Goal: Entertainment & Leisure: Consume media (video, audio)

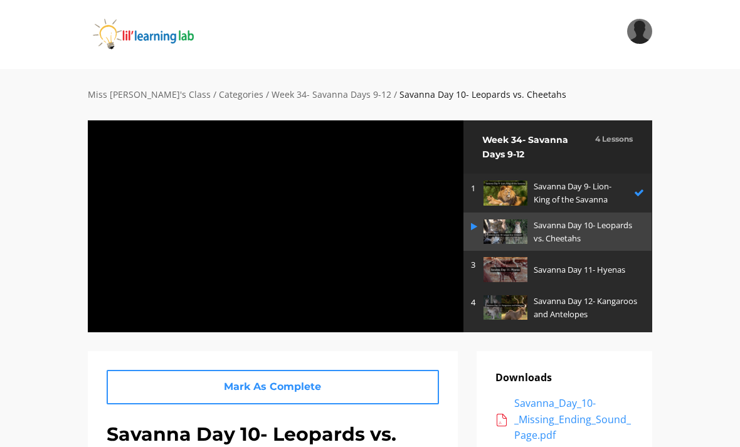
click at [357, 236] on div at bounding box center [275, 226] width 377 height 213
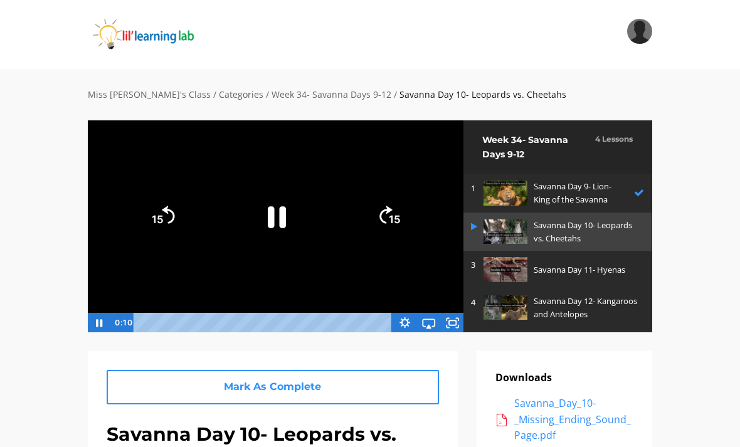
click at [458, 339] on div "Tap for sound @keyframes VOLUME_SMALL_WAVE_FLASH { 0% { opacity: 0; } 33% { opa…" at bounding box center [369, 235] width 583 height 230
click at [462, 315] on icon "Fullscreen" at bounding box center [452, 323] width 24 height 20
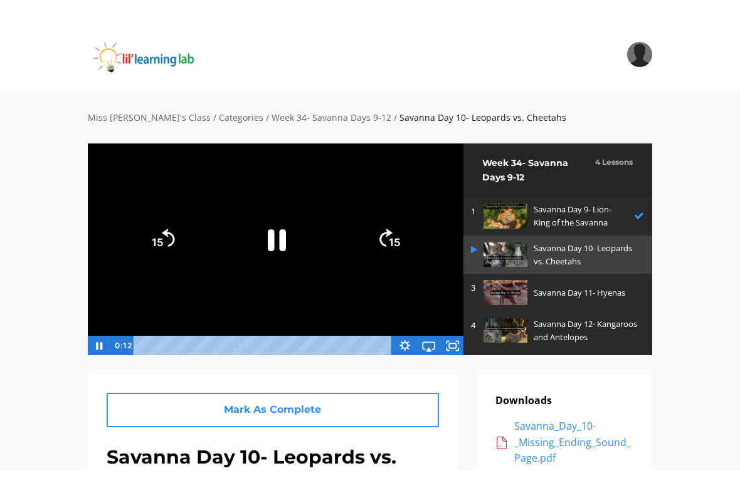
scroll to position [15, 0]
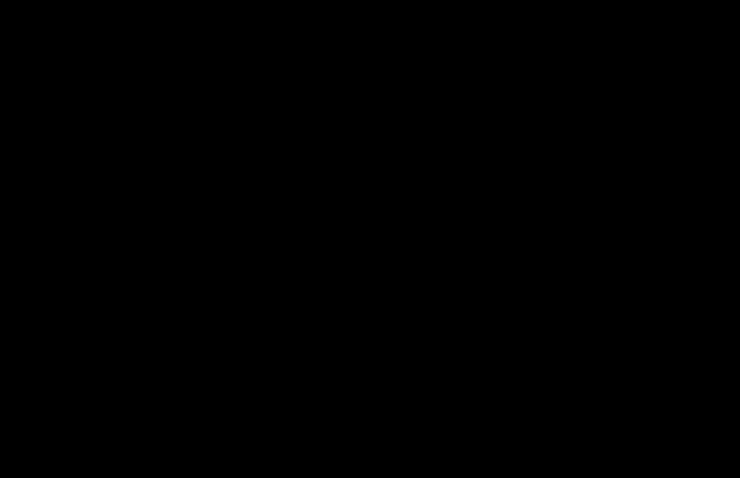
drag, startPoint x: 462, startPoint y: 315, endPoint x: 19, endPoint y: -14, distance: 552.5
click at [19, 0] on html "Search My Library Settings Logout Miss [PERSON_NAME]'s Class / Categories / Wee…" at bounding box center [370, 224] width 740 height 478
drag, startPoint x: 248, startPoint y: 52, endPoint x: 223, endPoint y: 42, distance: 27.0
click at [223, 43] on div at bounding box center [370, 239] width 740 height 478
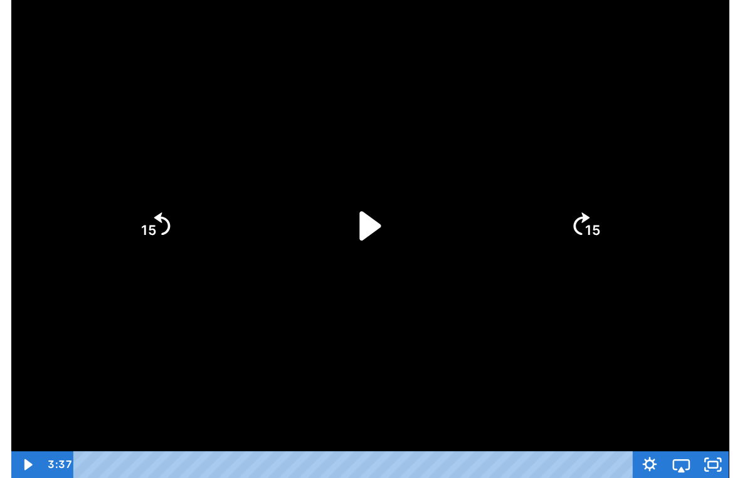
scroll to position [0, 0]
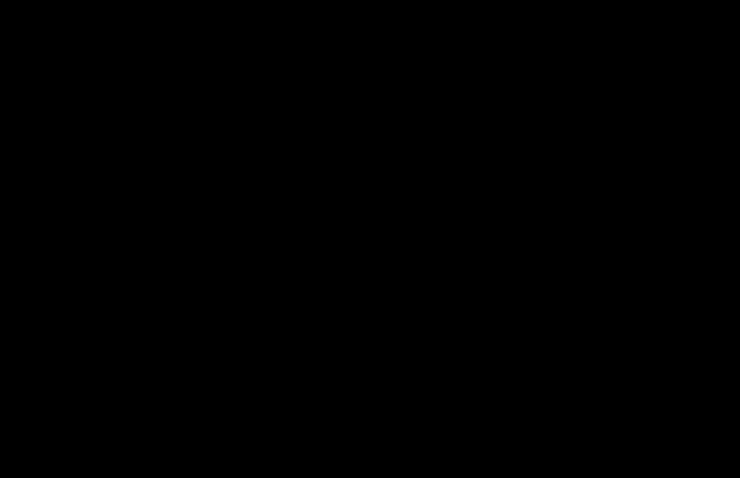
click at [535, 220] on div at bounding box center [370, 239] width 740 height 478
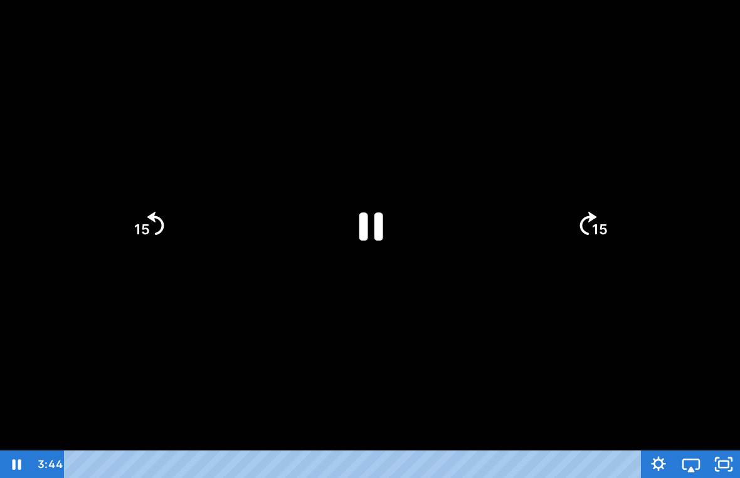
click at [371, 219] on icon "Pause" at bounding box center [370, 225] width 87 height 87
click at [362, 223] on icon "Play Video" at bounding box center [370, 225] width 22 height 30
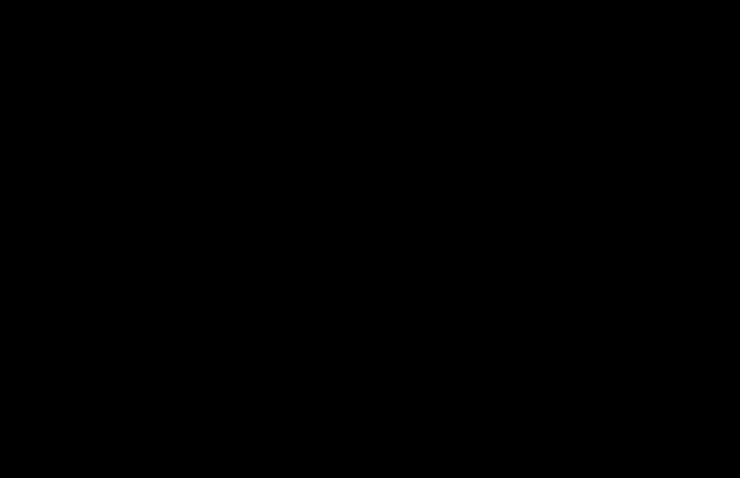
drag, startPoint x: 122, startPoint y: 115, endPoint x: 122, endPoint y: 100, distance: 15.0
click at [122, 100] on div at bounding box center [370, 239] width 740 height 478
drag, startPoint x: 371, startPoint y: 124, endPoint x: 371, endPoint y: 109, distance: 15.0
click at [371, 109] on div at bounding box center [370, 239] width 740 height 478
drag, startPoint x: 678, startPoint y: 100, endPoint x: 678, endPoint y: 85, distance: 15.0
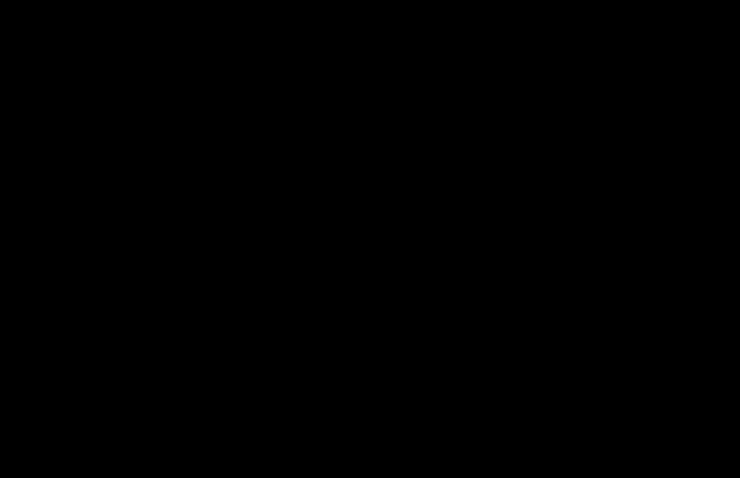
click at [678, 85] on div at bounding box center [370, 239] width 740 height 478
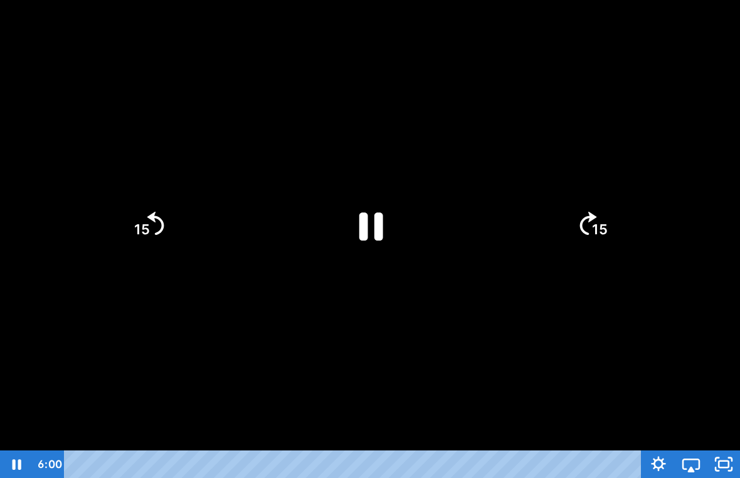
click at [678, 85] on div at bounding box center [370, 239] width 740 height 478
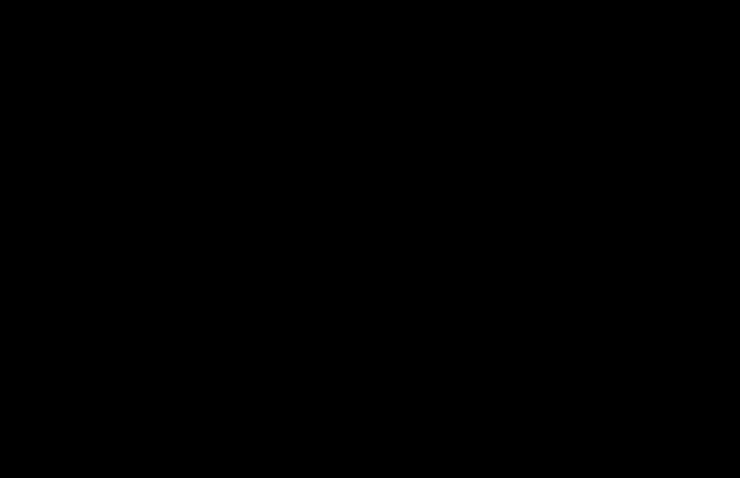
click at [678, 85] on div at bounding box center [370, 239] width 740 height 478
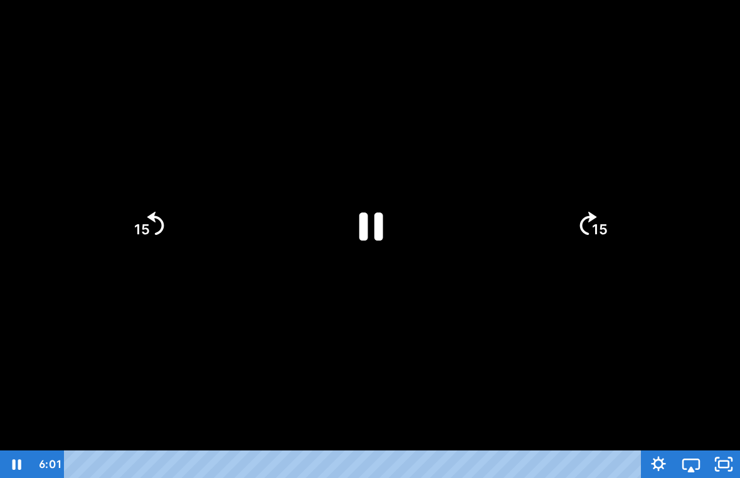
click at [678, 85] on div at bounding box center [370, 239] width 740 height 478
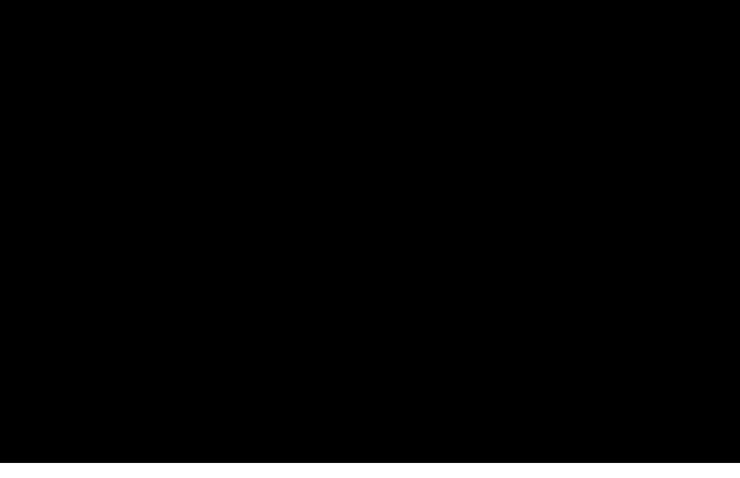
scroll to position [15, 0]
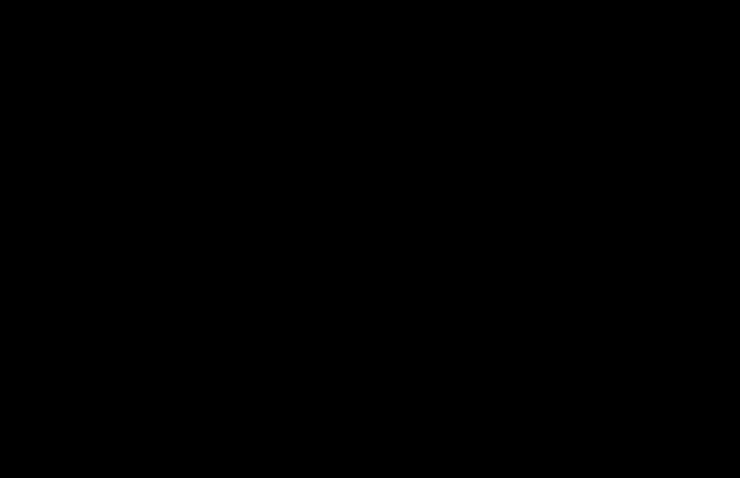
drag, startPoint x: 601, startPoint y: 301, endPoint x: 601, endPoint y: 286, distance: 15.0
click at [601, 286] on div at bounding box center [370, 239] width 740 height 478
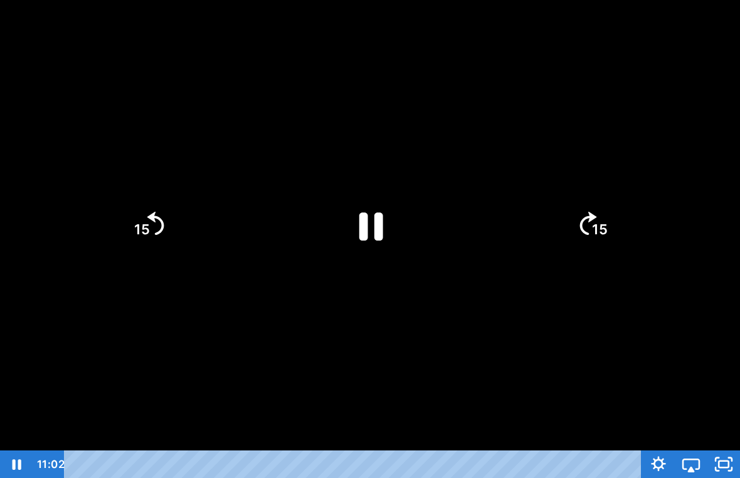
click at [379, 218] on icon "Pause" at bounding box center [371, 227] width 24 height 28
click at [325, 223] on div at bounding box center [370, 239] width 740 height 478
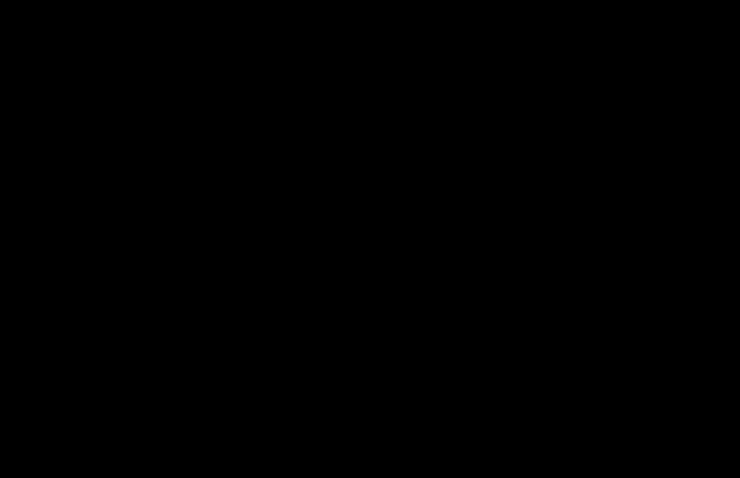
drag, startPoint x: 393, startPoint y: 236, endPoint x: 425, endPoint y: 205, distance: 44.3
click at [393, 236] on div at bounding box center [370, 239] width 740 height 478
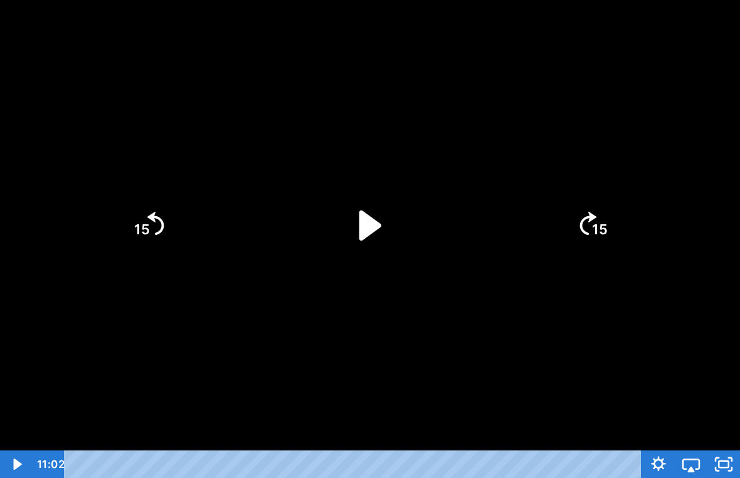
click at [401, 202] on icon "Play Video" at bounding box center [370, 225] width 87 height 87
click at [380, 208] on icon "Pause" at bounding box center [370, 225] width 87 height 87
click at [380, 211] on icon "Play Video" at bounding box center [370, 225] width 87 height 87
drag, startPoint x: 456, startPoint y: 230, endPoint x: 459, endPoint y: 260, distance: 29.6
click at [456, 230] on div at bounding box center [370, 239] width 740 height 478
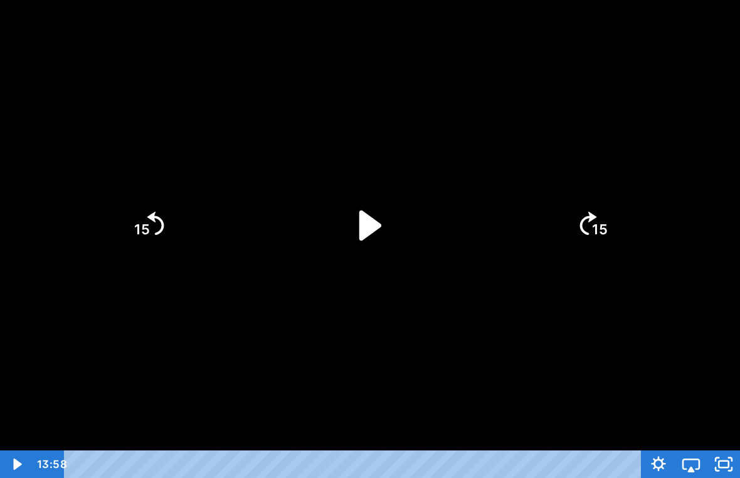
click at [376, 208] on icon "Play Video" at bounding box center [370, 225] width 87 height 87
click at [191, 367] on div at bounding box center [370, 239] width 740 height 478
click at [358, 243] on icon "Play Video" at bounding box center [370, 225] width 87 height 87
click at [266, 350] on div at bounding box center [370, 239] width 740 height 478
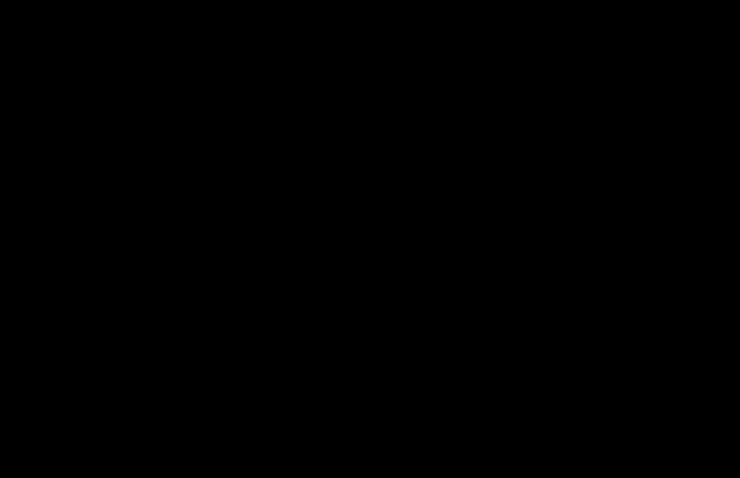
drag, startPoint x: 615, startPoint y: 209, endPoint x: 615, endPoint y: 194, distance: 15.0
click at [615, 194] on div at bounding box center [370, 239] width 740 height 478
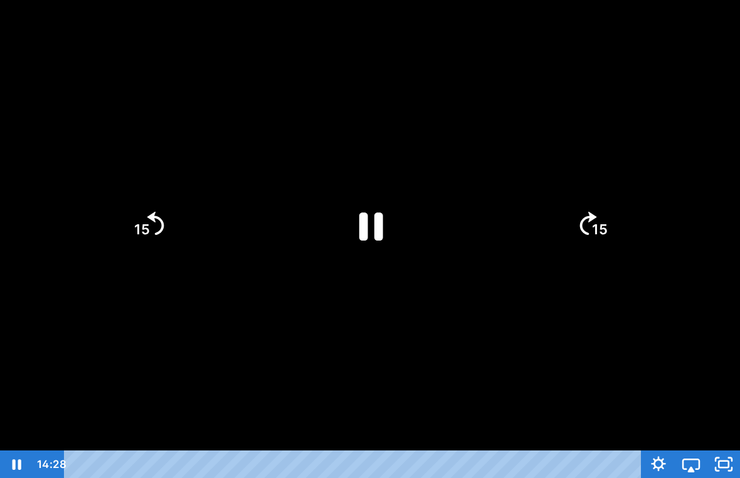
click at [397, 238] on icon "Pause" at bounding box center [370, 225] width 87 height 87
click at [375, 206] on icon "Play Video" at bounding box center [370, 225] width 87 height 87
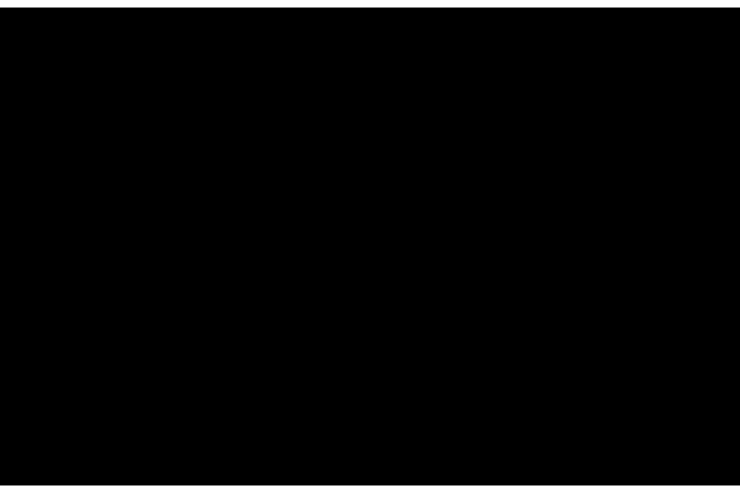
scroll to position [0, 0]
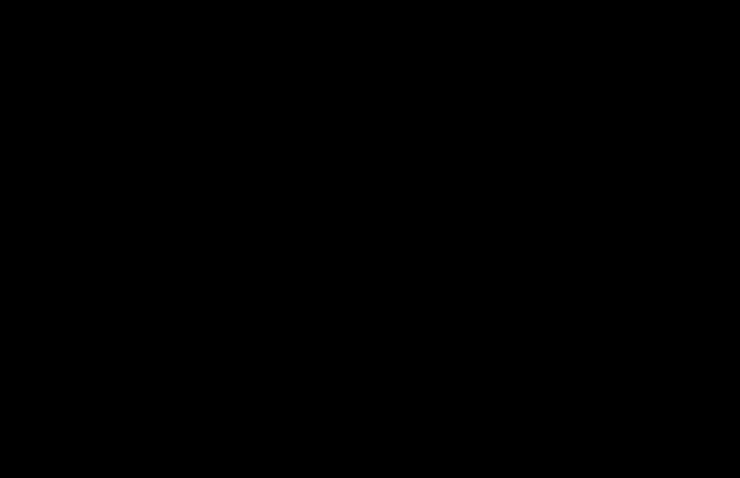
drag, startPoint x: 378, startPoint y: 306, endPoint x: 378, endPoint y: 277, distance: 28.8
click at [378, 291] on div at bounding box center [370, 239] width 740 height 478
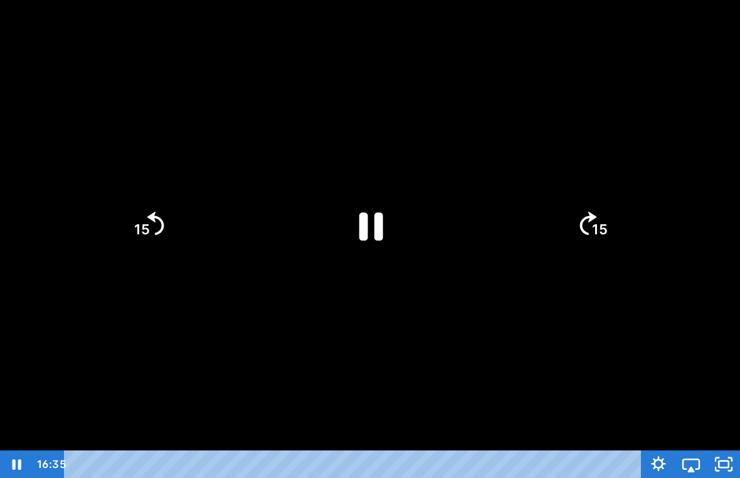
click at [377, 192] on icon "Pause" at bounding box center [370, 225] width 87 height 87
click at [383, 209] on icon "Play Video" at bounding box center [370, 225] width 87 height 87
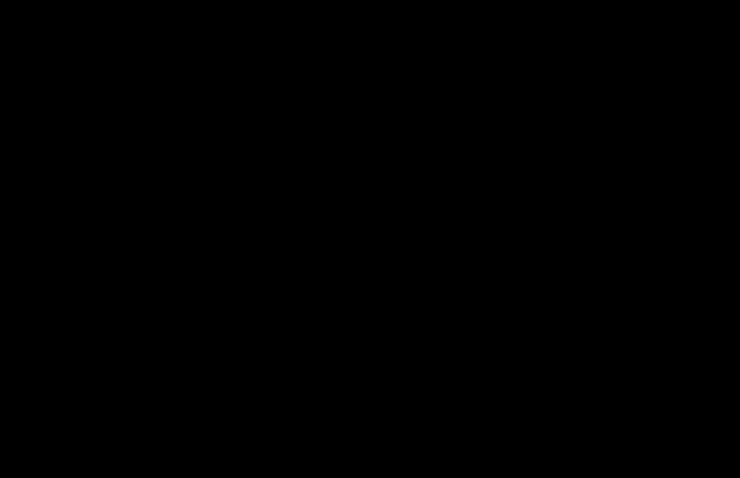
click at [383, 179] on div at bounding box center [370, 239] width 740 height 478
drag, startPoint x: 108, startPoint y: 303, endPoint x: 108, endPoint y: 288, distance: 15.0
click at [108, 288] on div at bounding box center [370, 239] width 740 height 478
click at [24, 12] on div at bounding box center [370, 239] width 740 height 478
click at [32, 0] on html "Search My Library Settings Logout Miss [PERSON_NAME]'s Class / Categories / Wee…" at bounding box center [370, 239] width 740 height 478
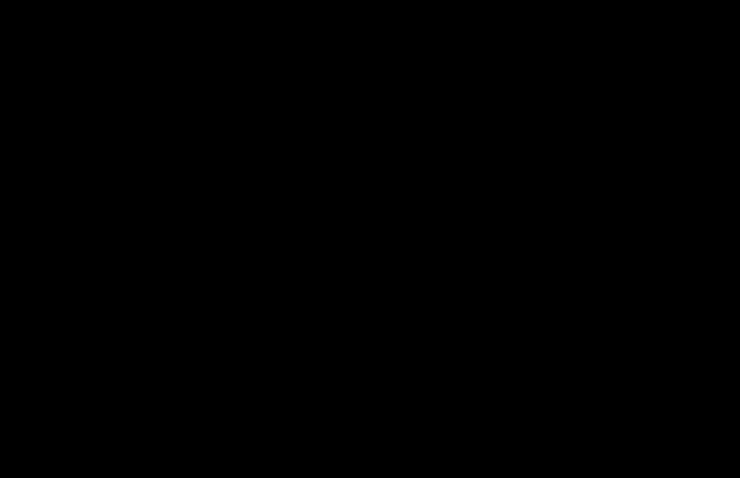
click at [359, 150] on div at bounding box center [370, 239] width 740 height 478
drag, startPoint x: 211, startPoint y: 102, endPoint x: 187, endPoint y: 87, distance: 27.7
click at [211, 87] on div at bounding box center [370, 239] width 740 height 478
drag, startPoint x: 192, startPoint y: 201, endPoint x: 192, endPoint y: 193, distance: 8.2
click at [192, 186] on div at bounding box center [370, 239] width 740 height 478
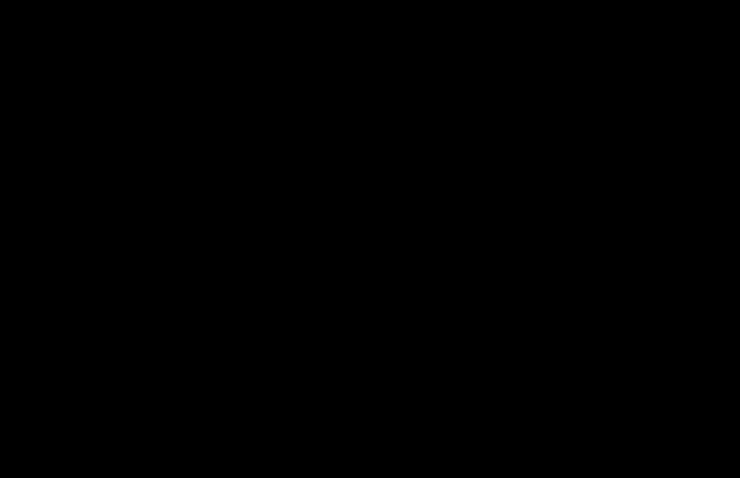
drag, startPoint x: 178, startPoint y: 129, endPoint x: 176, endPoint y: 138, distance: 9.6
click at [178, 129] on div at bounding box center [370, 239] width 740 height 478
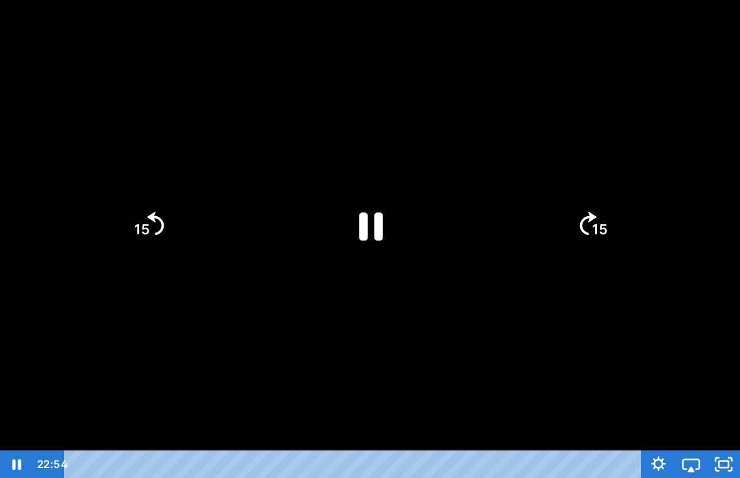
click at [176, 138] on div at bounding box center [370, 239] width 740 height 478
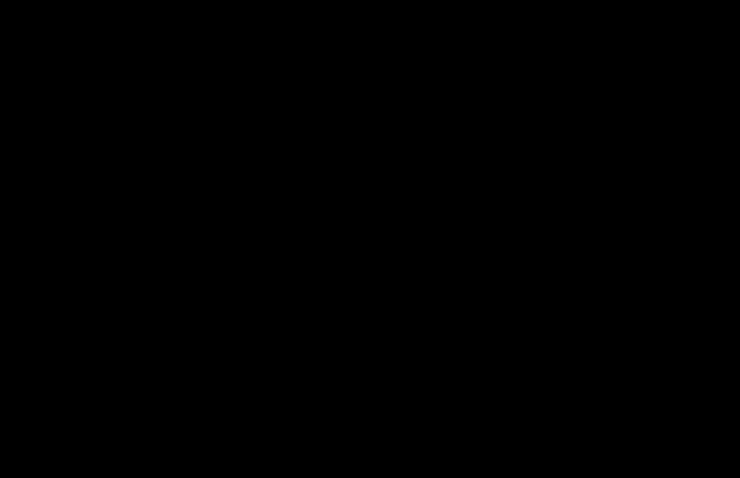
click at [314, 171] on div at bounding box center [370, 239] width 740 height 478
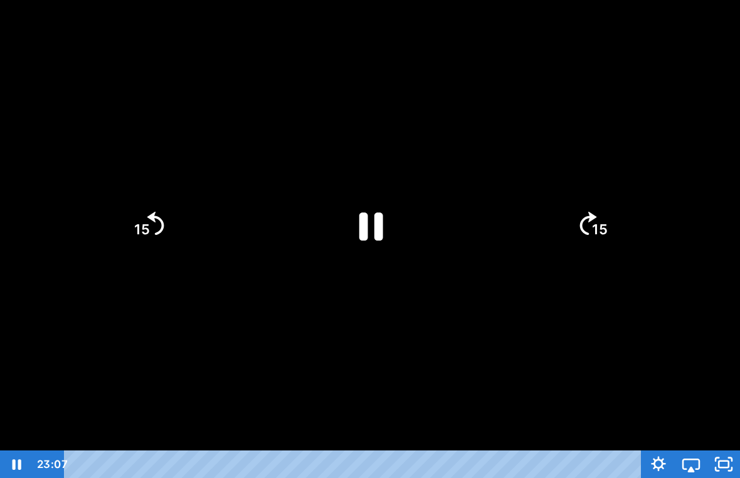
click at [367, 223] on icon "Pause" at bounding box center [371, 227] width 24 height 28
click at [374, 236] on icon "Play Video" at bounding box center [370, 225] width 87 height 87
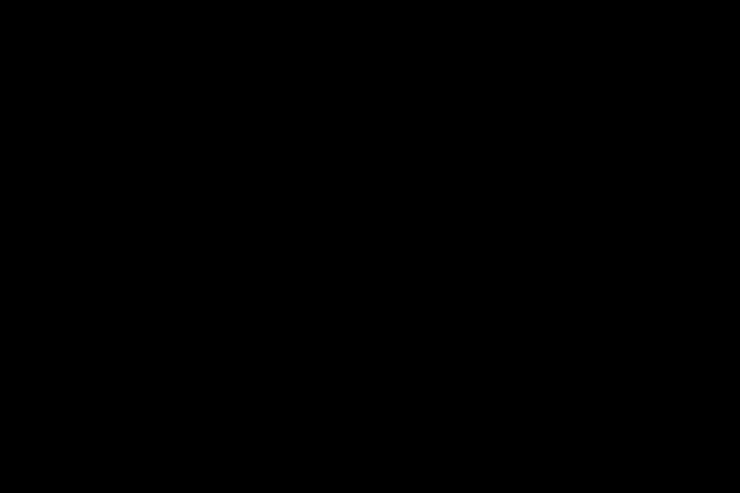
click at [453, 446] on div "Tap for sound @keyframes VOLUME_SMALL_WAVE_FLASH { 0% { opacity: 0; } 33% { opa…" at bounding box center [370, 246] width 740 height 493
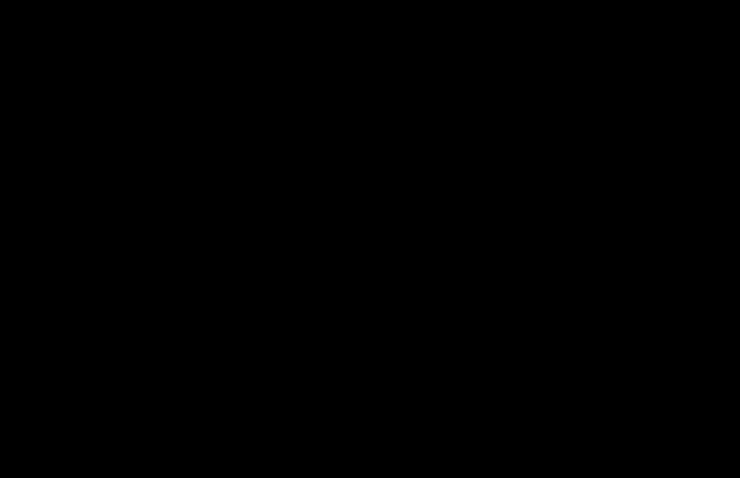
click at [469, 196] on div at bounding box center [370, 239] width 740 height 478
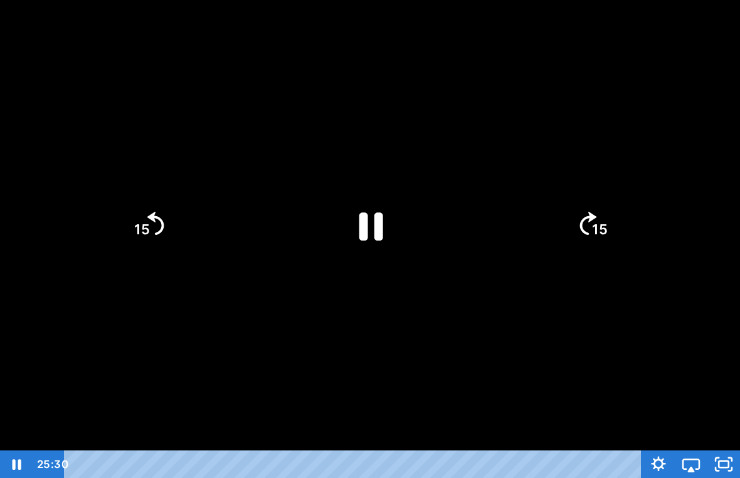
click at [362, 208] on icon "Pause" at bounding box center [370, 225] width 87 height 87
click at [411, 166] on div at bounding box center [370, 239] width 740 height 478
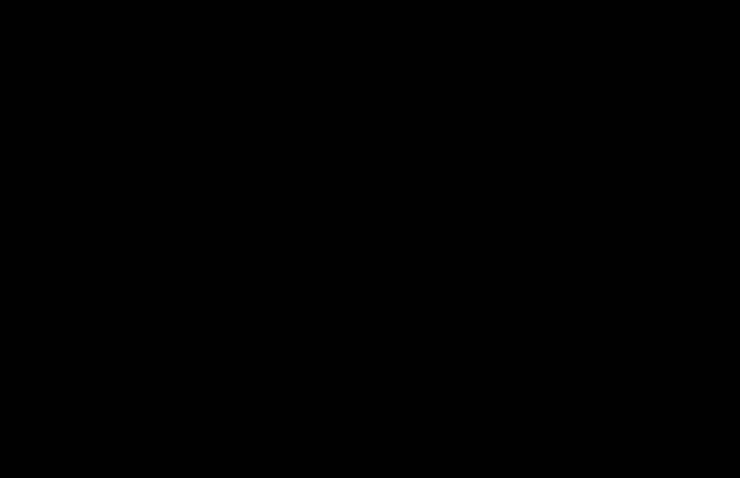
click at [537, 274] on div at bounding box center [370, 239] width 740 height 478
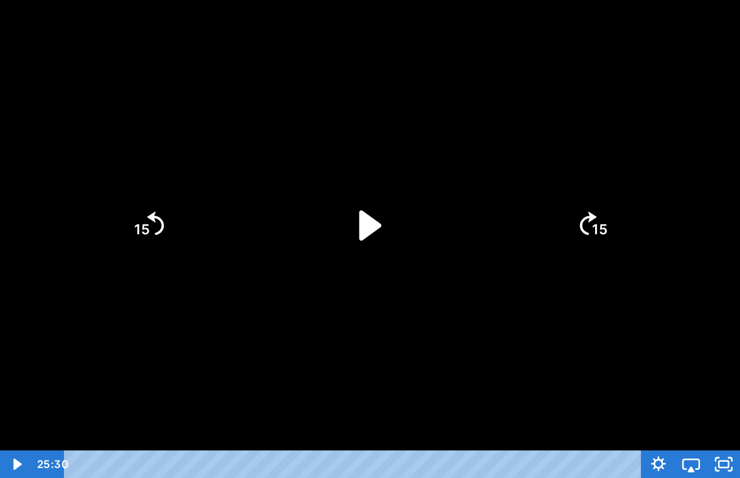
click at [367, 211] on icon "Play Video" at bounding box center [370, 225] width 87 height 87
click at [482, 157] on div at bounding box center [370, 239] width 740 height 478
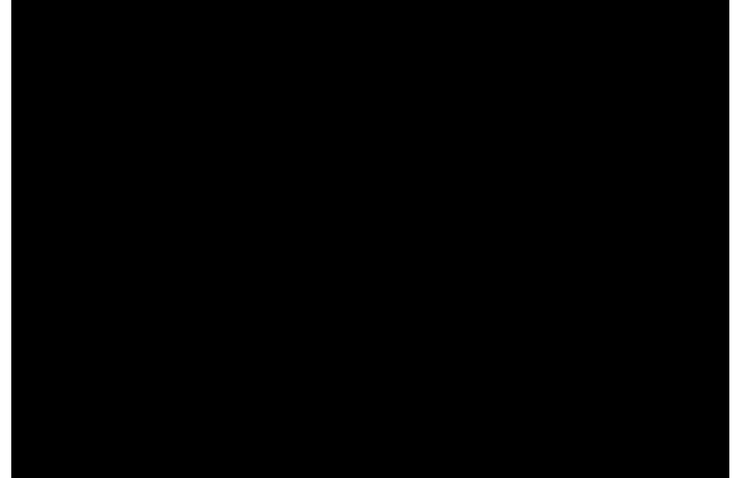
scroll to position [15, 0]
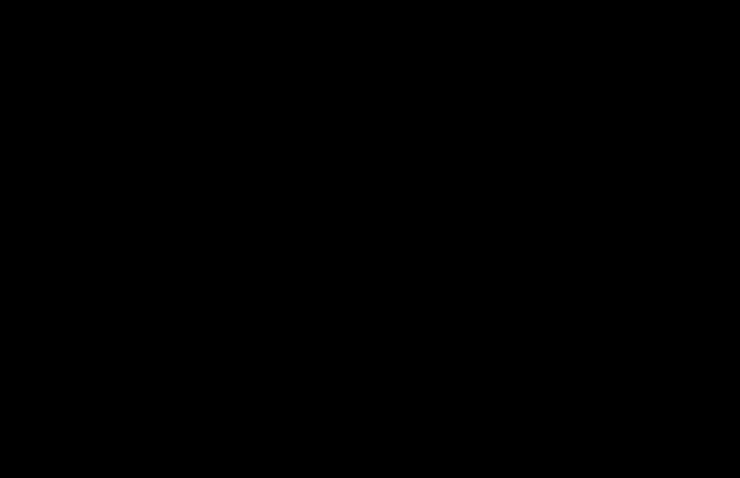
drag, startPoint x: 411, startPoint y: 181, endPoint x: 411, endPoint y: 166, distance: 15.0
drag, startPoint x: 406, startPoint y: 167, endPoint x: 406, endPoint y: 174, distance: 6.9
click at [406, 167] on div at bounding box center [370, 239] width 740 height 478
click at [604, 211] on div at bounding box center [370, 239] width 740 height 478
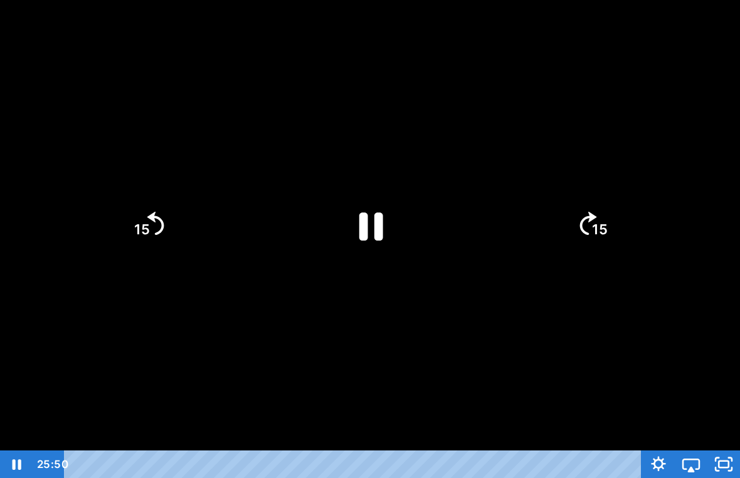
click at [604, 211] on icon "15" at bounding box center [592, 225] width 60 height 60
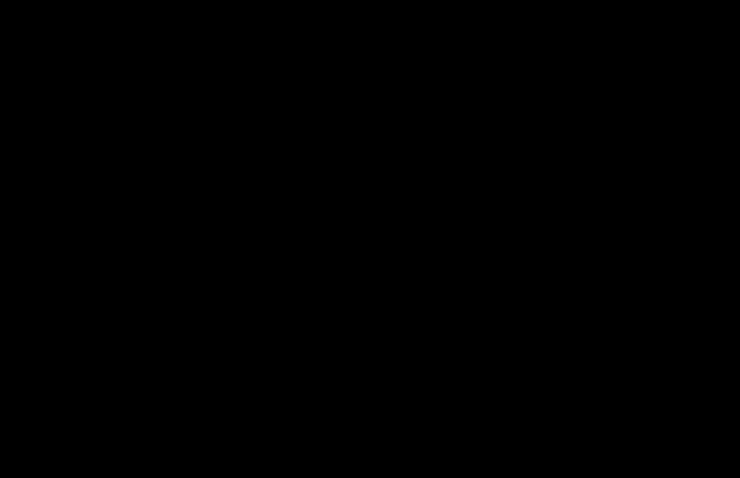
drag, startPoint x: 604, startPoint y: 226, endPoint x: 604, endPoint y: 211, distance: 15.0
click at [604, 211] on div at bounding box center [370, 239] width 740 height 478
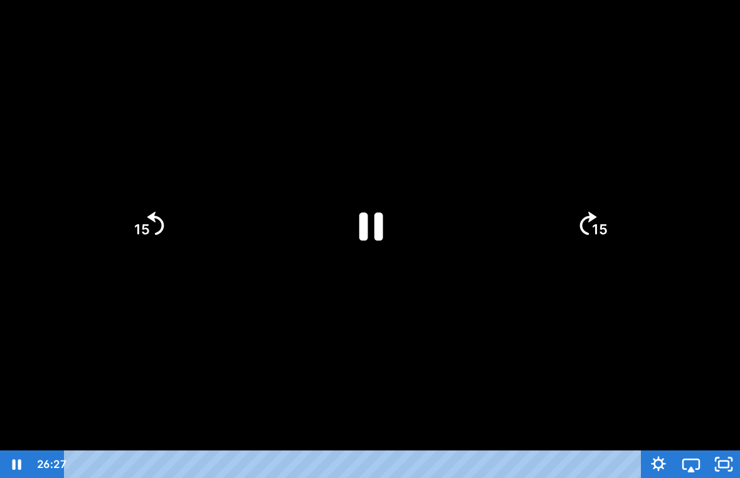
click at [604, 211] on icon "15" at bounding box center [592, 225] width 60 height 60
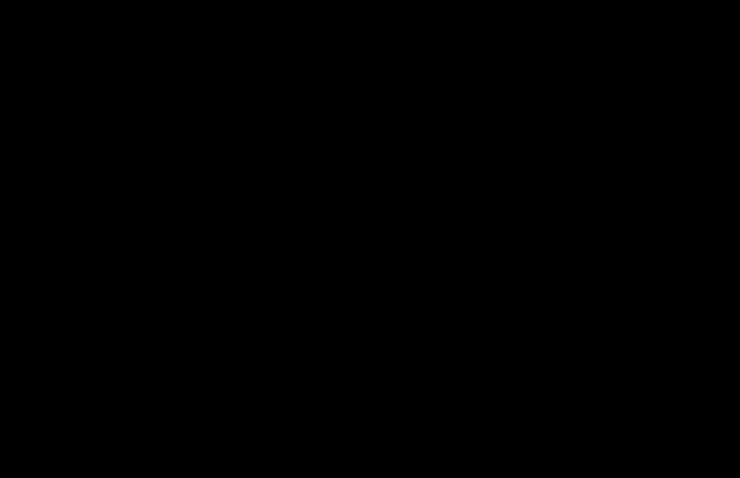
click at [656, 318] on div at bounding box center [370, 239] width 740 height 478
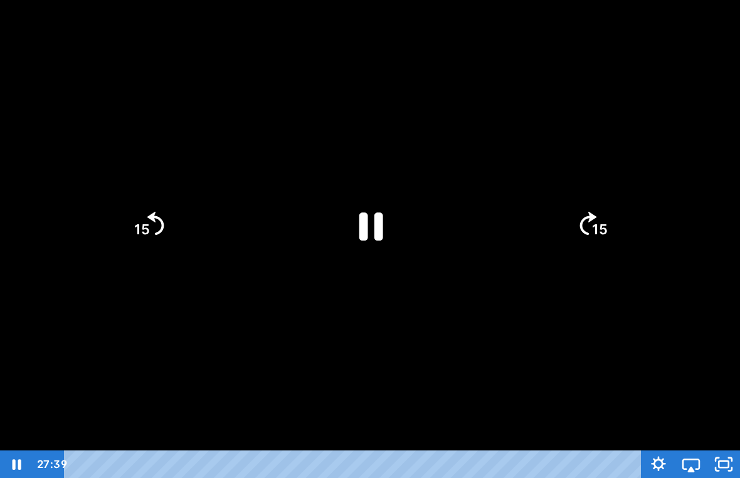
drag, startPoint x: 392, startPoint y: 214, endPoint x: 392, endPoint y: 223, distance: 8.8
click at [392, 214] on icon "Pause" at bounding box center [370, 225] width 87 height 87
click at [347, 236] on icon "Play Video" at bounding box center [370, 225] width 87 height 87
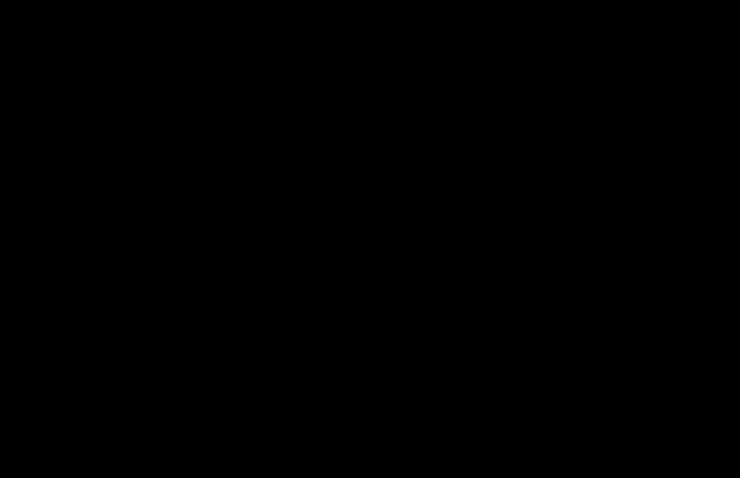
click at [524, 300] on div at bounding box center [370, 239] width 740 height 478
drag, startPoint x: 365, startPoint y: 1, endPoint x: 365, endPoint y: -14, distance: 15.0
click at [365, 0] on html "Search My Library Settings Logout Miss [PERSON_NAME]'s Class / Categories / Wee…" at bounding box center [370, 224] width 740 height 478
click at [120, 262] on div at bounding box center [370, 239] width 740 height 478
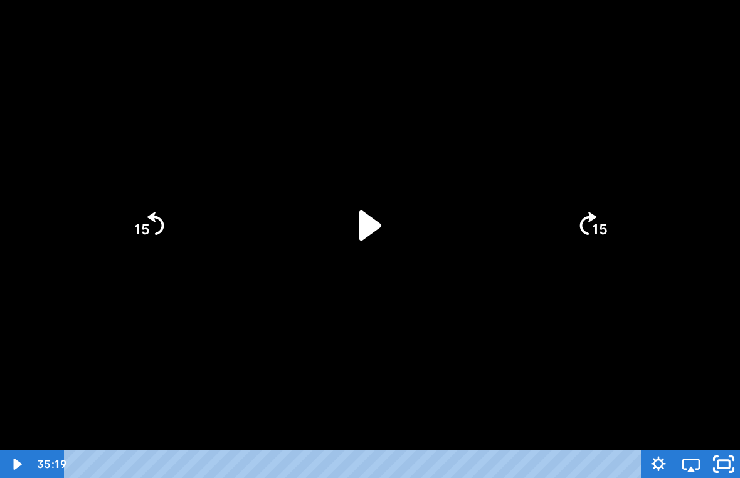
click at [733, 446] on icon "Unfullscreen" at bounding box center [723, 464] width 39 height 33
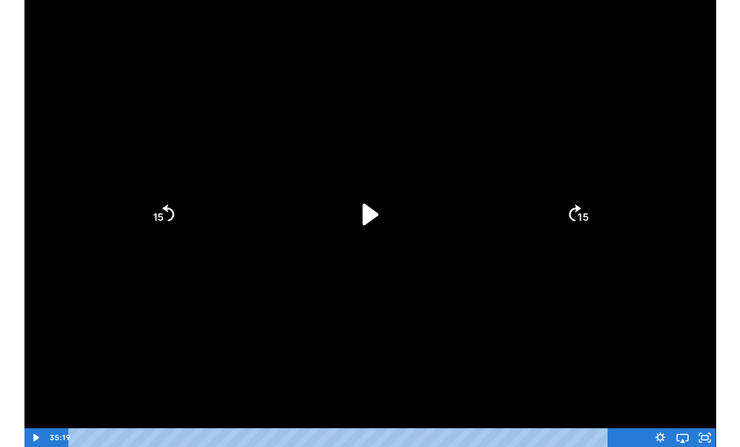
scroll to position [31, 0]
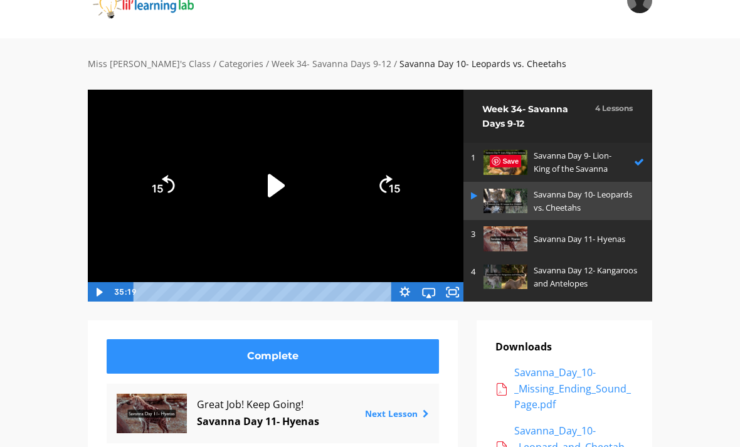
click at [596, 241] on p "Savanna Day 11- Hyenas" at bounding box center [586, 239] width 104 height 13
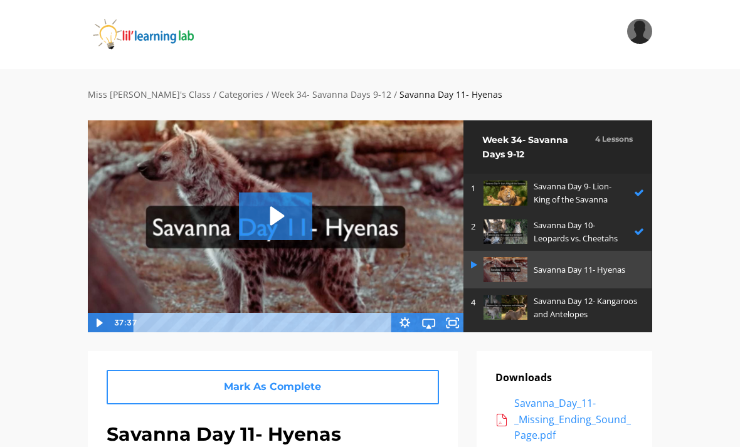
click at [312, 201] on icon "Play Video: sites/2147505858/video/OMksksyLTxz3mU1RGLil_Savanna_Day_11-_Hyenas.…" at bounding box center [275, 215] width 73 height 47
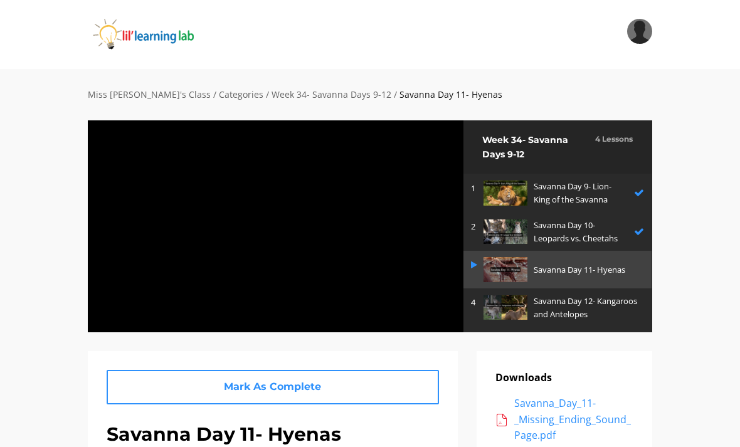
click at [406, 287] on div at bounding box center [275, 226] width 377 height 213
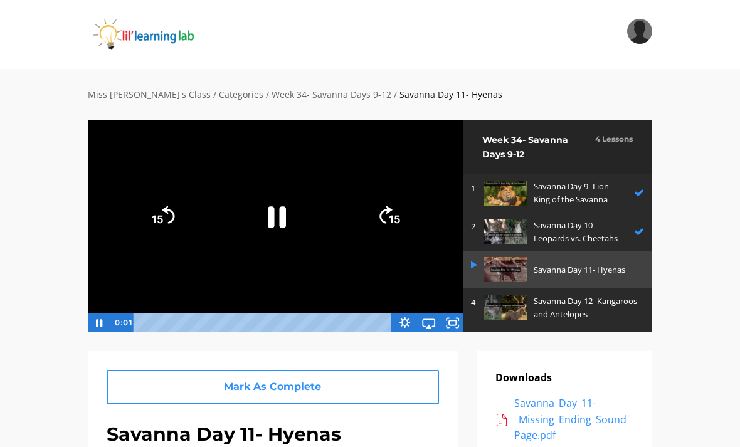
click at [433, 325] on icon "Airplay" at bounding box center [428, 323] width 24 height 20
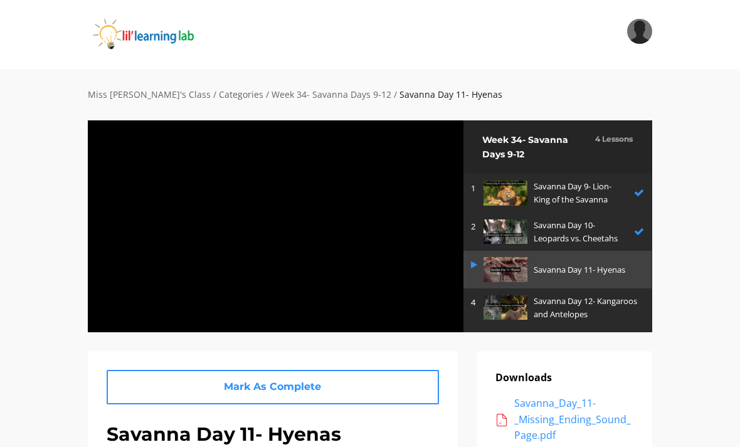
click at [415, 290] on div at bounding box center [275, 226] width 377 height 213
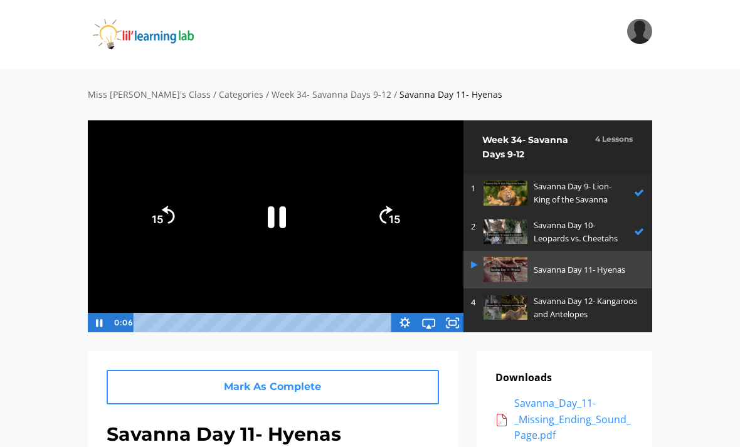
click at [456, 327] on icon "Fullscreen" at bounding box center [452, 323] width 24 height 20
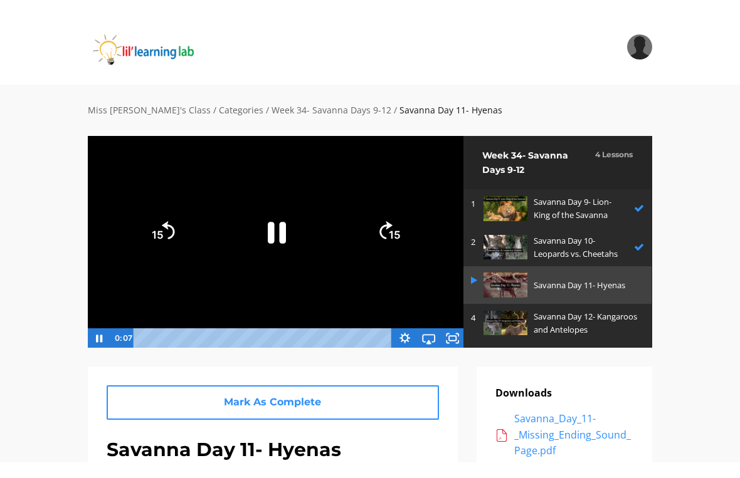
scroll to position [15, 0]
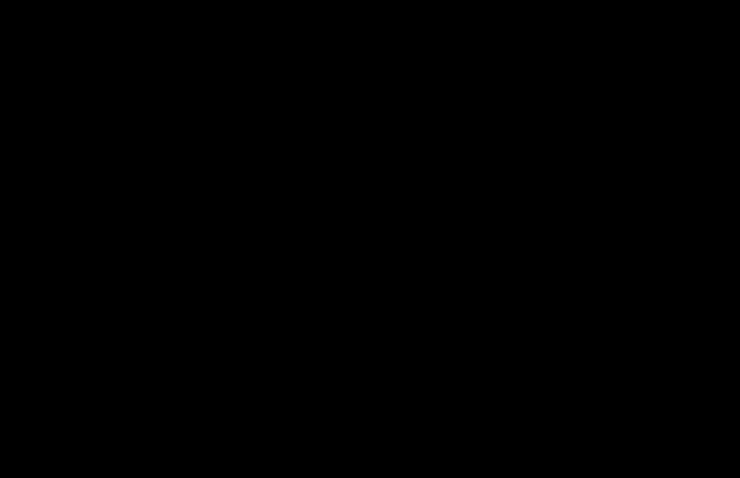
click at [150, 297] on div at bounding box center [370, 239] width 740 height 478
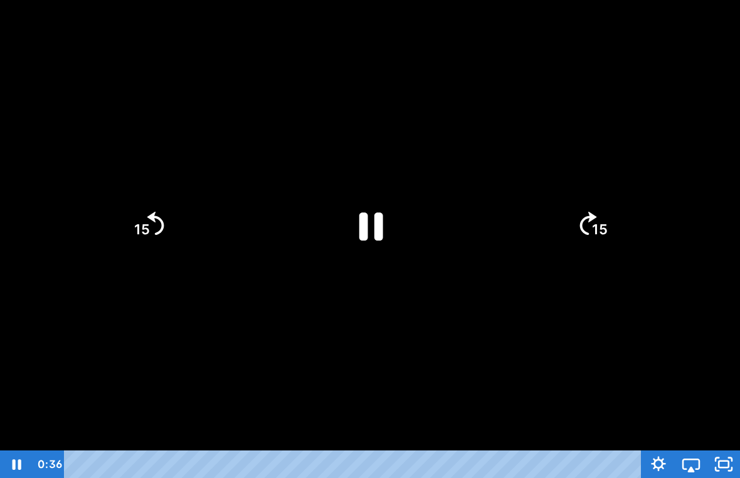
click at [389, 241] on icon "Pause" at bounding box center [370, 225] width 87 height 87
click at [371, 248] on icon "Play Video" at bounding box center [370, 225] width 87 height 87
click at [537, 293] on div at bounding box center [370, 239] width 740 height 478
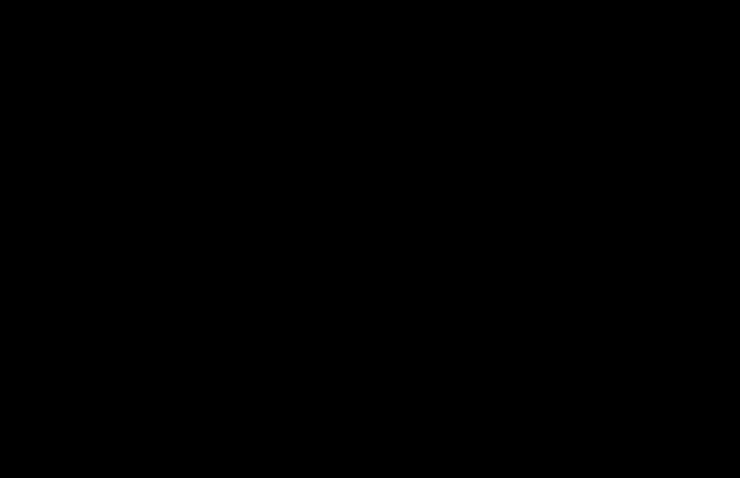
click at [340, 304] on div at bounding box center [370, 239] width 740 height 478
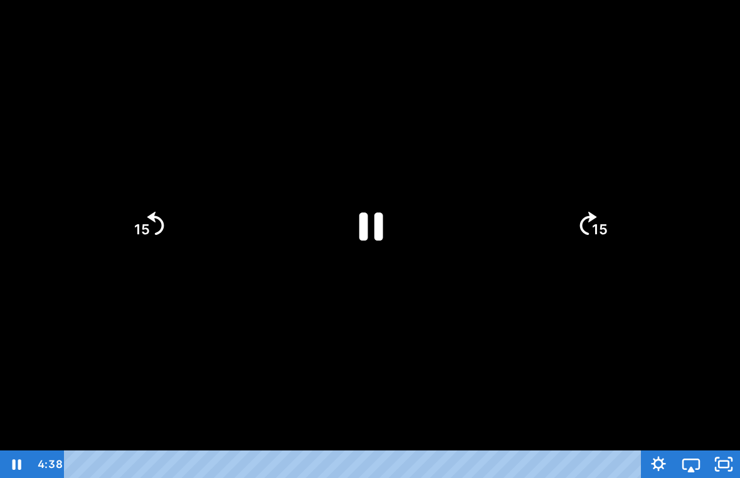
drag, startPoint x: 377, startPoint y: 192, endPoint x: 386, endPoint y: 215, distance: 24.2
click at [377, 192] on icon "Pause" at bounding box center [370, 225] width 87 height 87
click at [403, 261] on icon "Play Video" at bounding box center [370, 225] width 97 height 97
click at [720, 306] on div at bounding box center [370, 239] width 740 height 478
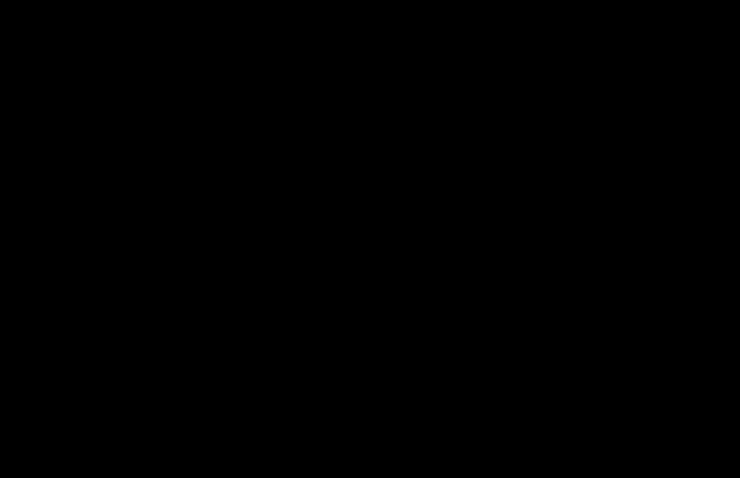
click at [516, 270] on div at bounding box center [370, 239] width 740 height 478
drag, startPoint x: 322, startPoint y: 304, endPoint x: 395, endPoint y: 275, distance: 78.2
click at [322, 303] on div at bounding box center [370, 239] width 740 height 478
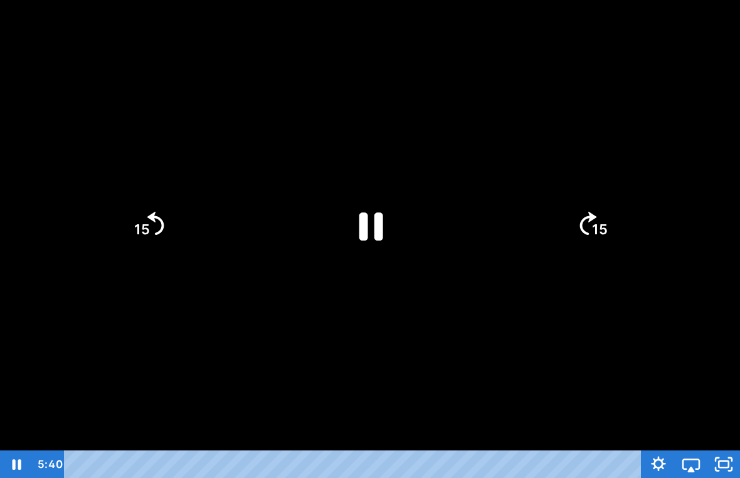
click at [140, 235] on tspan "15" at bounding box center [142, 229] width 16 height 16
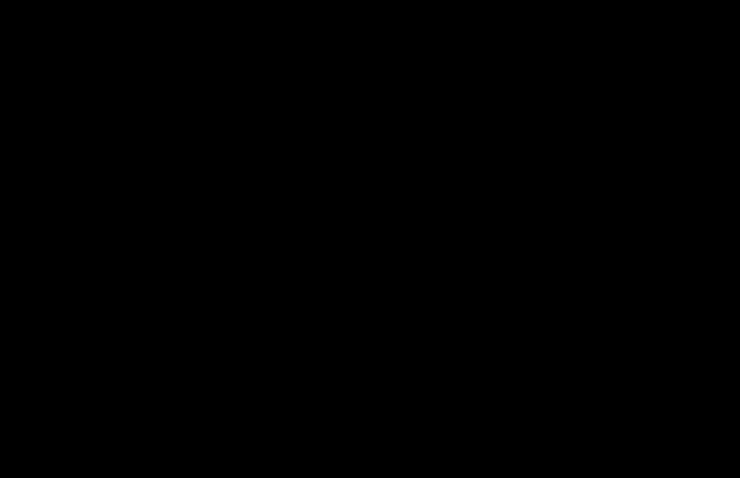
click at [178, 194] on div at bounding box center [370, 239] width 740 height 478
click at [374, 229] on div at bounding box center [370, 239] width 740 height 478
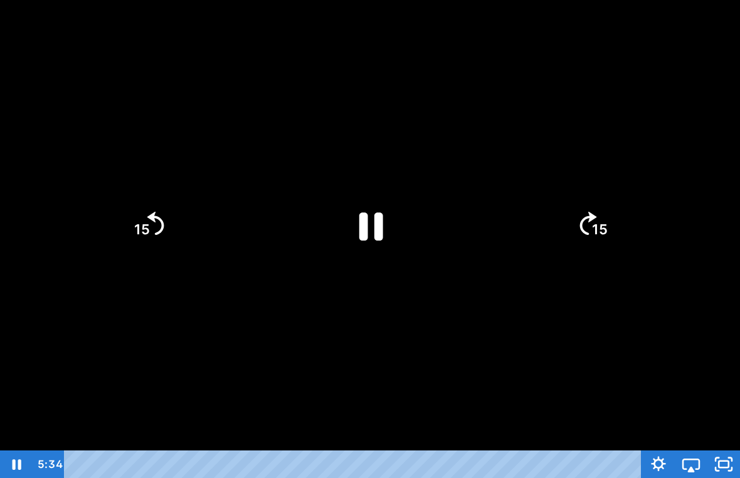
click at [373, 232] on icon "Pause" at bounding box center [370, 225] width 87 height 87
click at [400, 190] on icon "Play Video" at bounding box center [370, 225] width 87 height 87
click at [494, 151] on div at bounding box center [370, 239] width 740 height 478
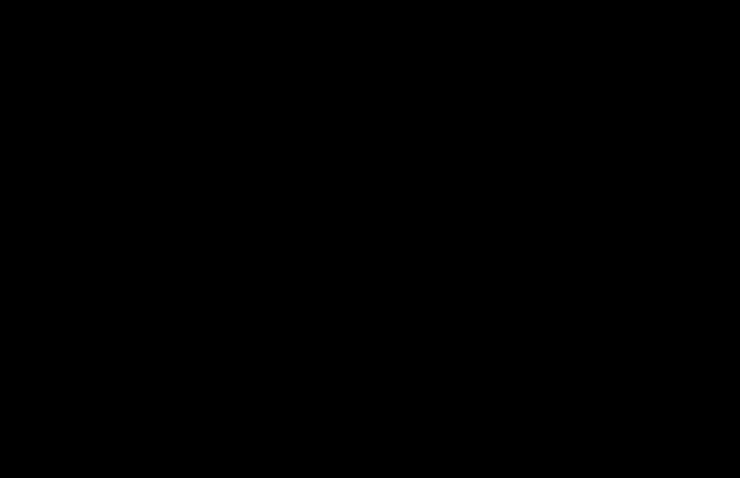
click at [416, 345] on div at bounding box center [370, 239] width 740 height 478
click at [374, 203] on div "Tap for sound @keyframes VOLUME_SMALL_WAVE_FLASH { 0% { opacity: 0; } 33% { opa…" at bounding box center [370, 239] width 740 height 478
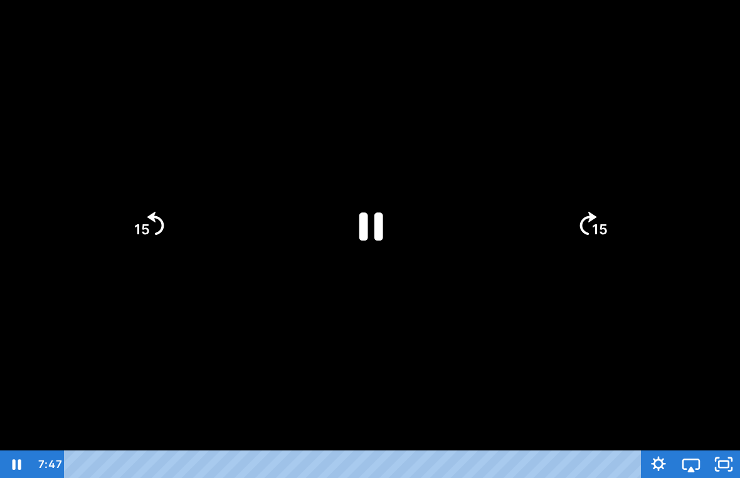
click at [350, 231] on icon "Pause" at bounding box center [370, 225] width 87 height 87
click at [379, 212] on icon "Play Video" at bounding box center [370, 225] width 87 height 87
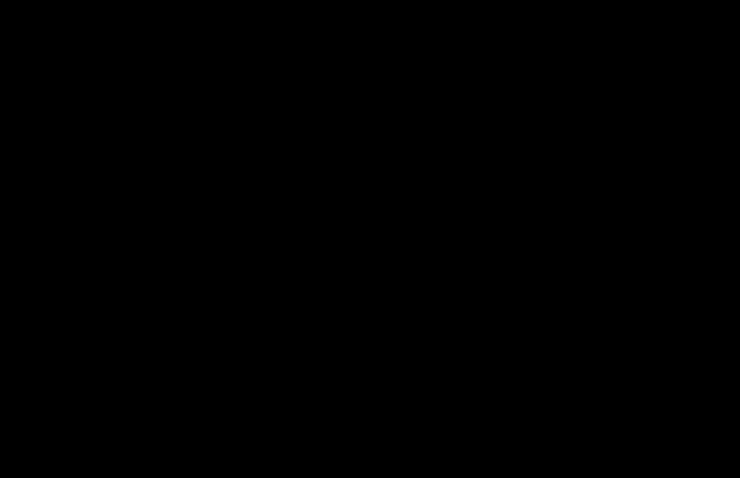
click at [377, 203] on div at bounding box center [370, 239] width 740 height 478
click at [380, 176] on div at bounding box center [370, 239] width 740 height 478
click at [384, 239] on div at bounding box center [370, 239] width 740 height 478
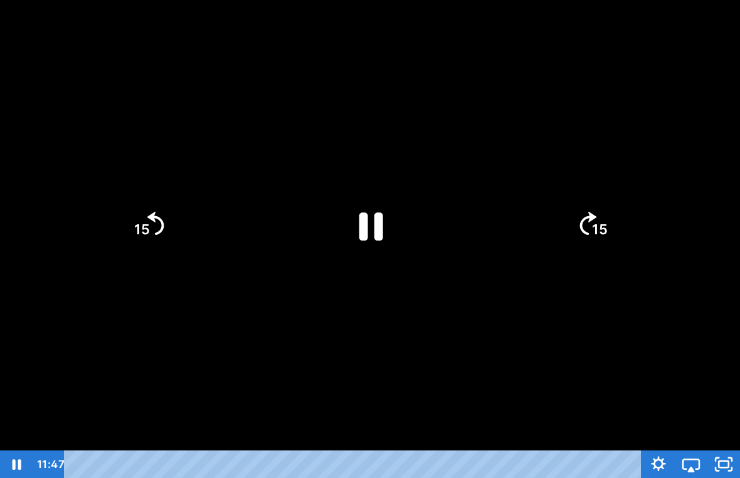
click at [387, 216] on icon "Pause" at bounding box center [370, 225] width 87 height 87
click at [450, 327] on div at bounding box center [370, 239] width 740 height 478
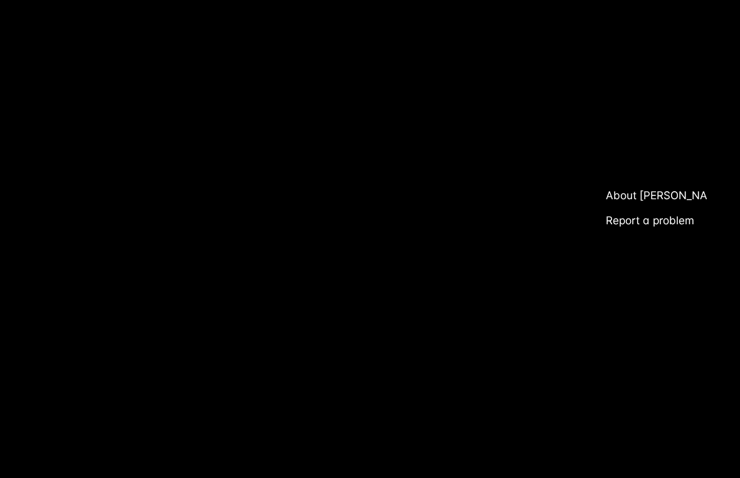
click at [349, 224] on div at bounding box center [370, 239] width 740 height 478
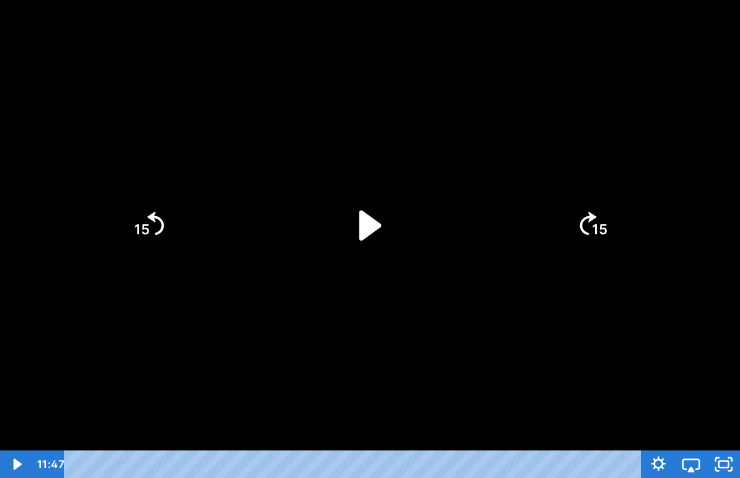
click at [355, 246] on icon "Play Video" at bounding box center [370, 225] width 87 height 87
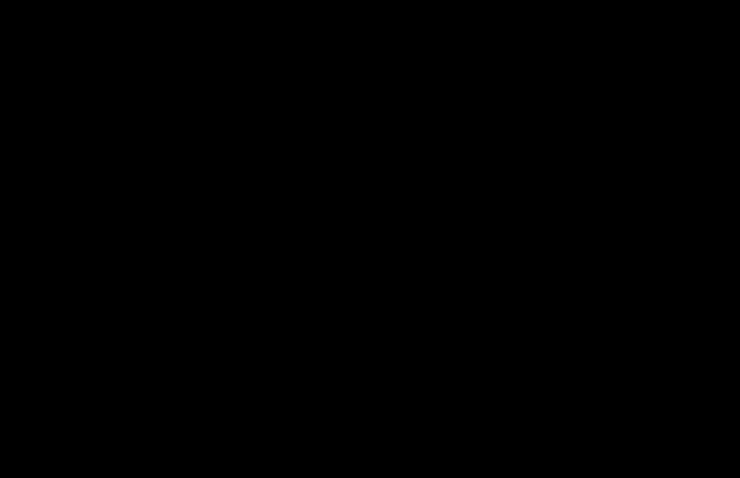
click at [339, 232] on div at bounding box center [370, 239] width 740 height 478
click at [100, 298] on div at bounding box center [370, 239] width 740 height 478
click at [375, 250] on div at bounding box center [370, 239] width 740 height 478
click at [365, 142] on div at bounding box center [370, 239] width 740 height 478
drag, startPoint x: 391, startPoint y: 443, endPoint x: 386, endPoint y: 497, distance: 54.2
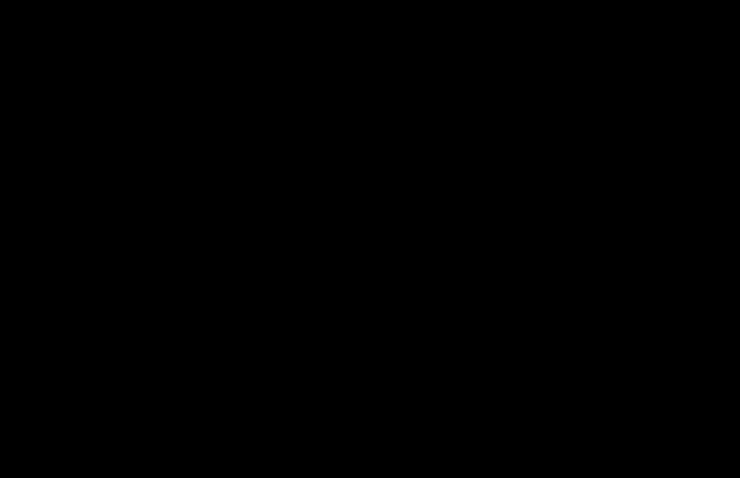
click at [386, 446] on html "Search My Library Settings Logout Miss Anna's Class / Categories / Week 34- Sav…" at bounding box center [370, 224] width 740 height 478
drag, startPoint x: 499, startPoint y: 341, endPoint x: 499, endPoint y: 326, distance: 15.0
click at [500, 324] on div at bounding box center [370, 239] width 740 height 478
click at [497, 446] on html "Search My Library Settings Logout Miss Anna's Class / Categories / Week 34- Sav…" at bounding box center [370, 224] width 740 height 478
click at [529, 386] on div at bounding box center [370, 239] width 740 height 478
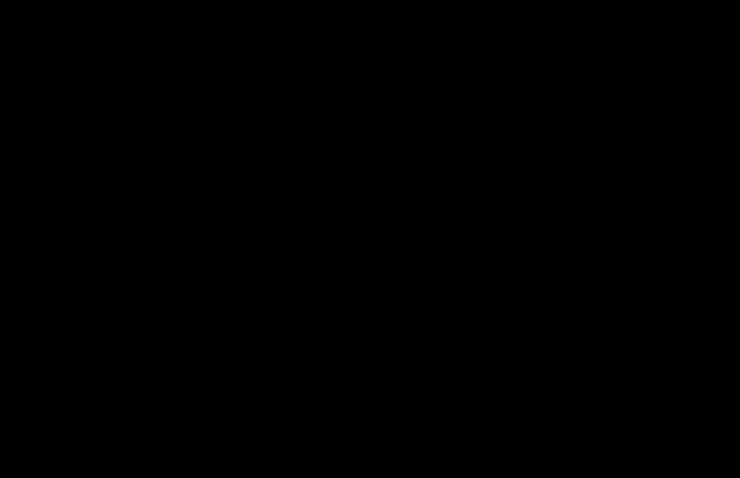
click at [497, 396] on div at bounding box center [370, 239] width 740 height 478
click at [410, 364] on div at bounding box center [370, 239] width 740 height 478
click at [219, 342] on div at bounding box center [370, 239] width 740 height 478
click at [468, 358] on div at bounding box center [370, 239] width 740 height 478
click at [576, 369] on div at bounding box center [370, 239] width 740 height 478
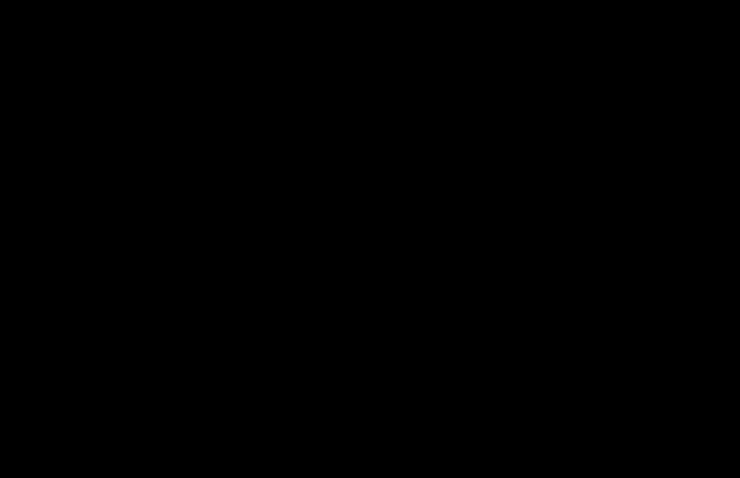
click at [449, 433] on div at bounding box center [370, 239] width 740 height 478
click at [296, 302] on div at bounding box center [370, 239] width 740 height 478
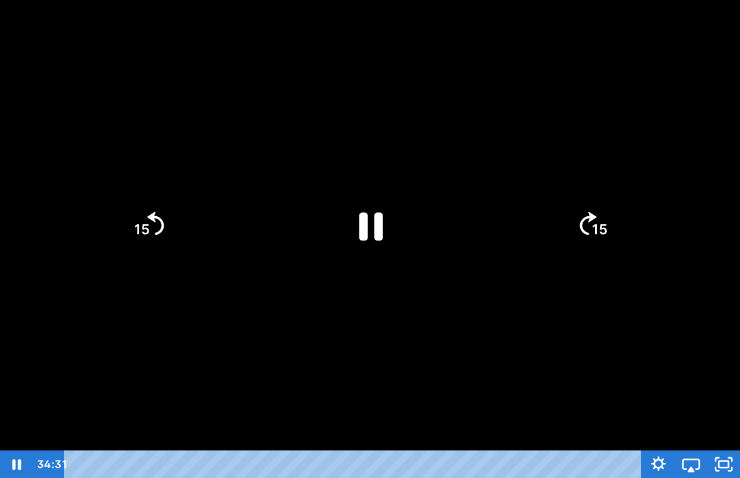
click at [382, 231] on icon "Pause" at bounding box center [371, 227] width 24 height 28
click at [506, 314] on div at bounding box center [370, 239] width 740 height 478
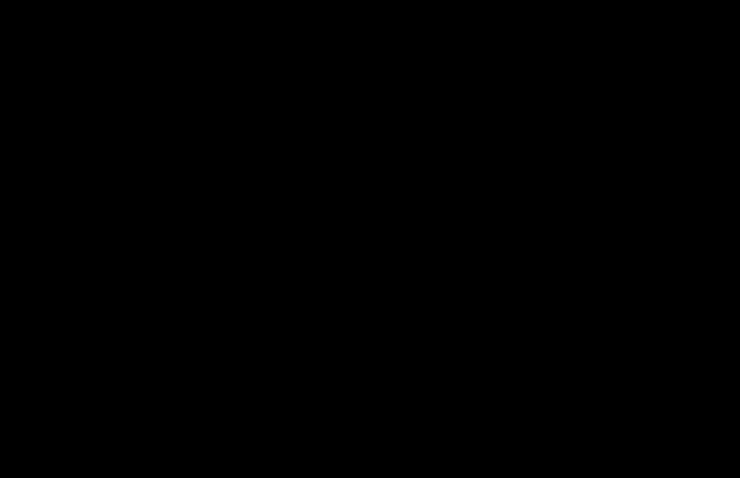
click at [370, 244] on div at bounding box center [370, 239] width 740 height 478
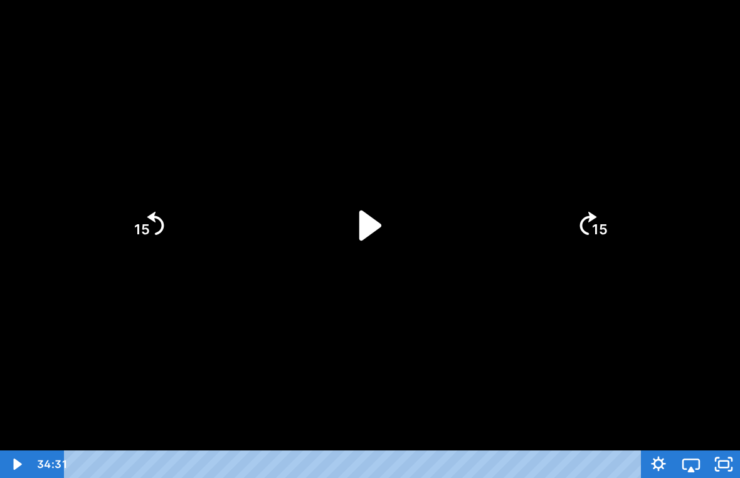
click at [372, 215] on icon "Play Video" at bounding box center [370, 225] width 87 height 87
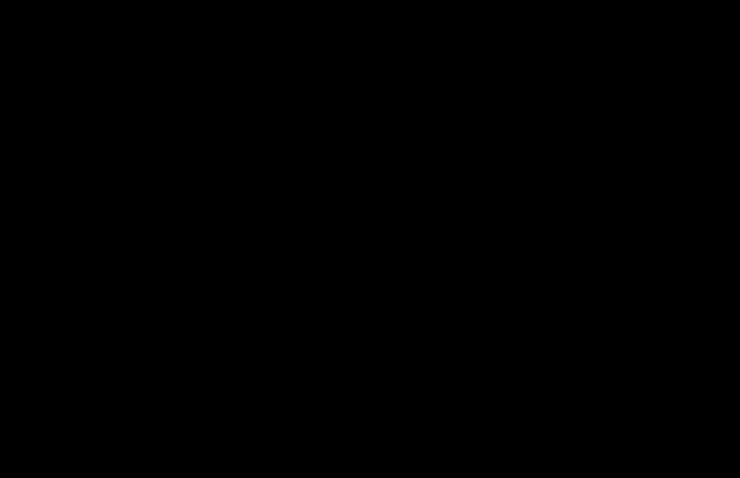
click at [356, 216] on div at bounding box center [370, 239] width 740 height 478
click at [356, 221] on div at bounding box center [370, 239] width 740 height 478
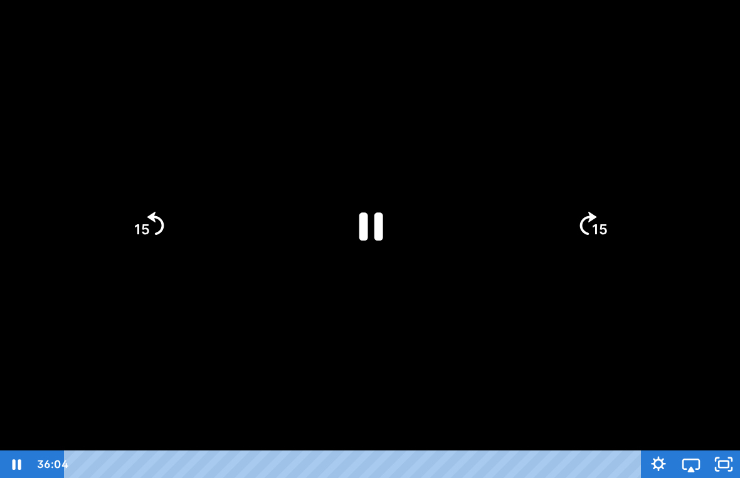
click at [367, 191] on icon "Pause" at bounding box center [370, 225] width 87 height 87
click at [372, 228] on icon "Play Video" at bounding box center [370, 225] width 22 height 30
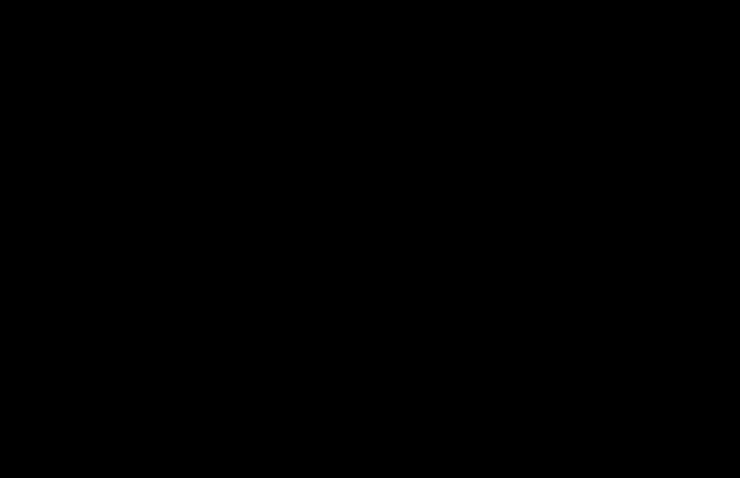
click at [614, 419] on div at bounding box center [370, 239] width 740 height 478
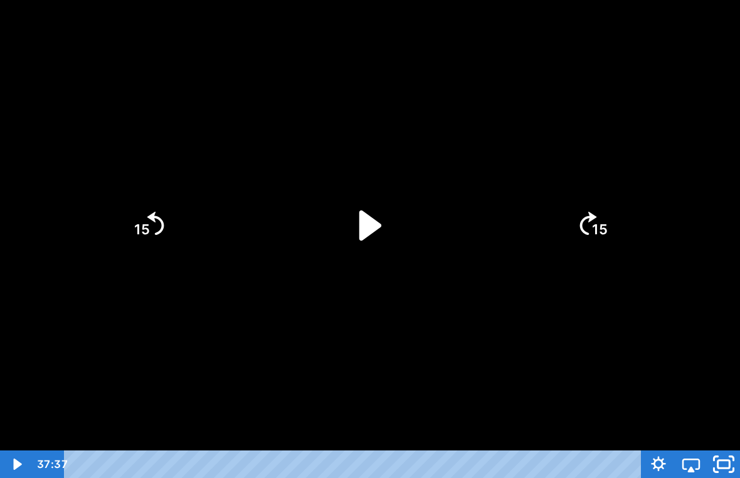
click at [725, 446] on rect "Unfullscreen" at bounding box center [724, 465] width 12 height 8
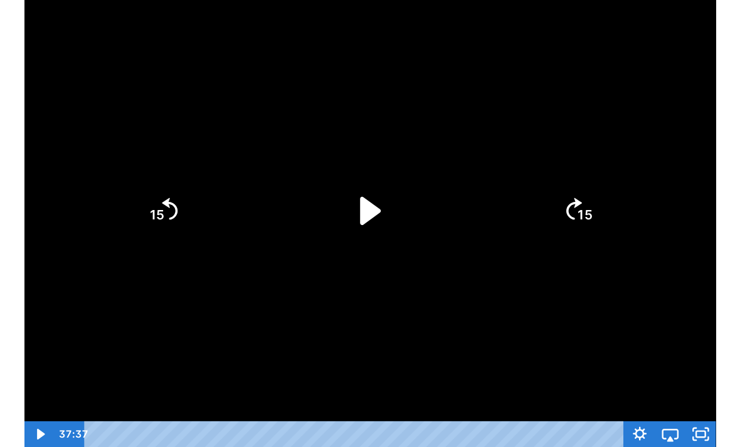
scroll to position [31, 0]
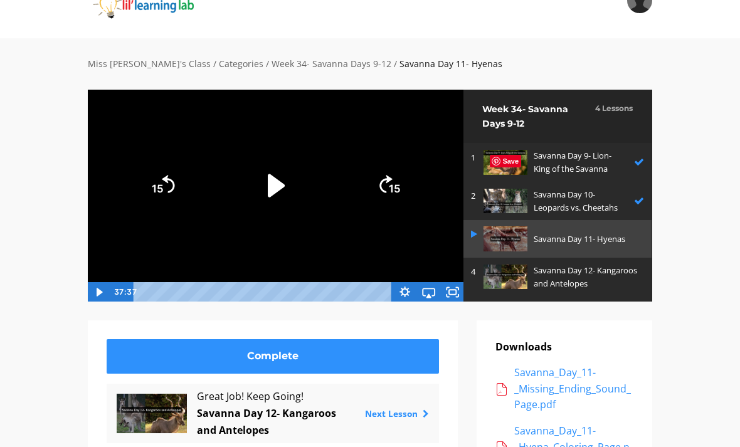
click at [510, 280] on img at bounding box center [505, 277] width 44 height 24
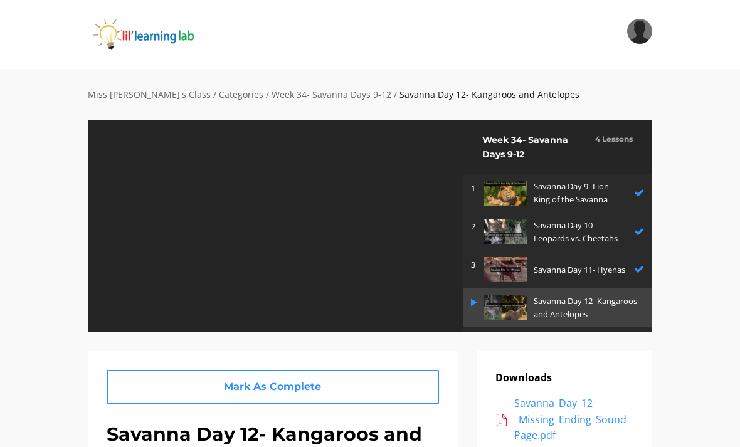
scroll to position [26, 0]
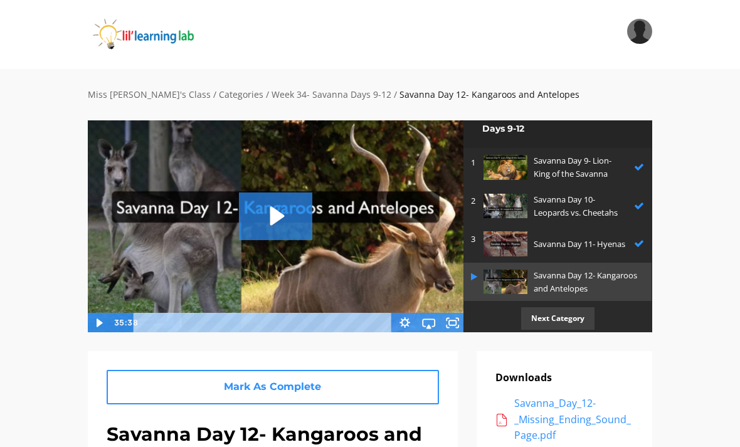
click at [301, 199] on icon "Play Video: sites/2147505858/video/8ByAHprsS1uXGS5gHwUi_Savanna_Day_12-_Kangaro…" at bounding box center [275, 215] width 73 height 47
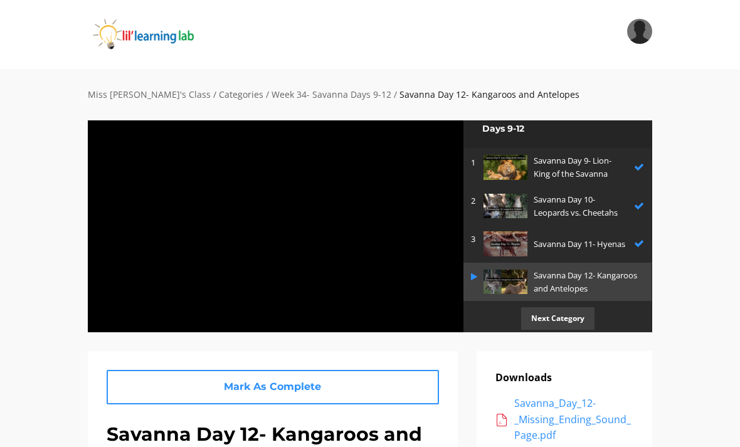
click at [344, 273] on div at bounding box center [275, 226] width 377 height 213
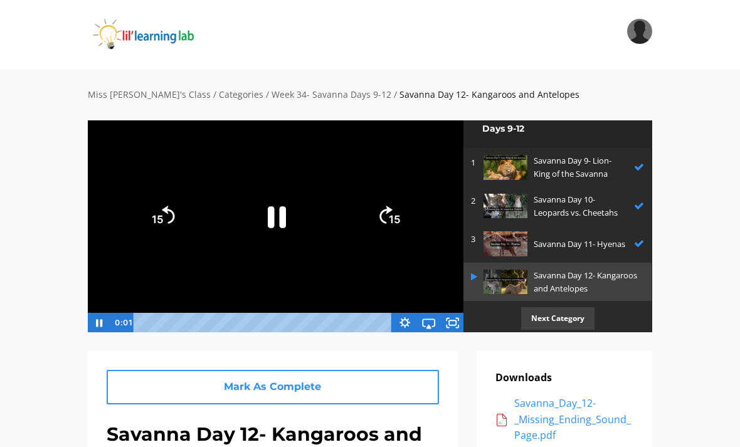
click at [440, 325] on icon "Airplay" at bounding box center [428, 323] width 24 height 20
click at [445, 321] on icon "Fullscreen" at bounding box center [452, 322] width 29 height 24
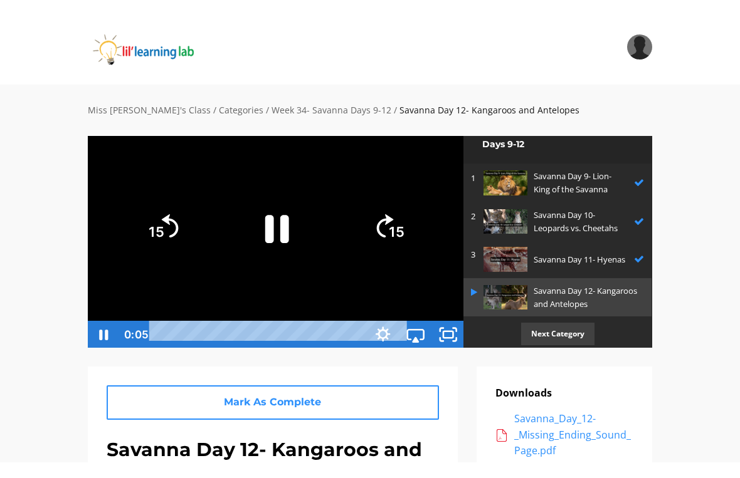
scroll to position [15, 0]
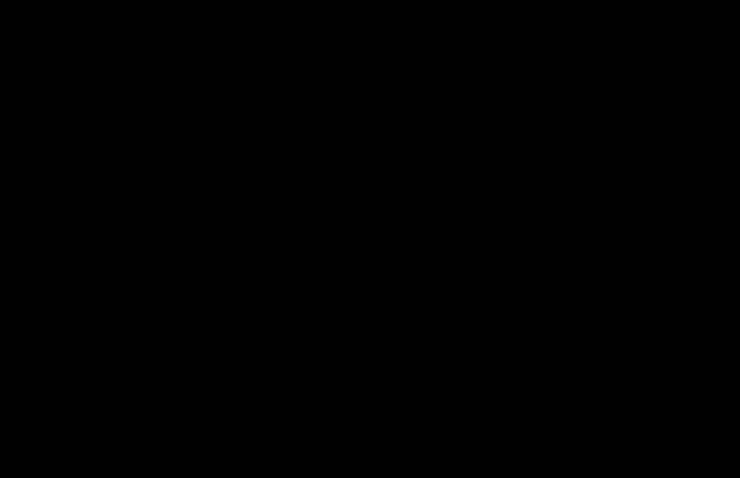
click at [367, 219] on div at bounding box center [370, 239] width 740 height 478
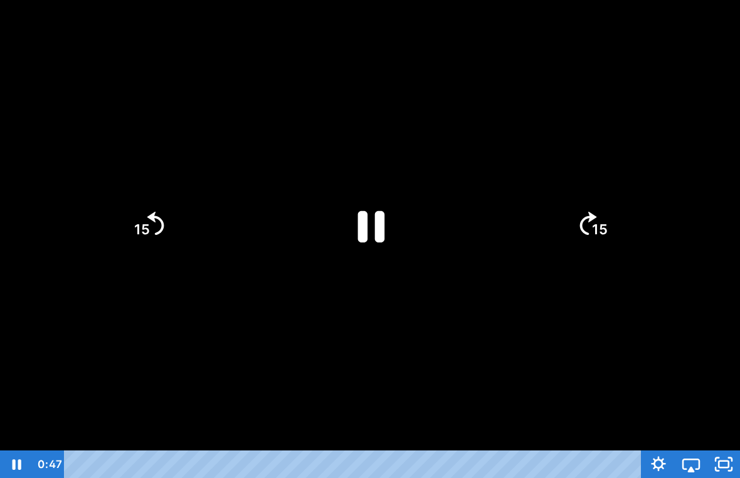
click at [359, 218] on icon "Pause" at bounding box center [371, 226] width 27 height 31
click at [369, 206] on icon "Play Video" at bounding box center [370, 225] width 87 height 87
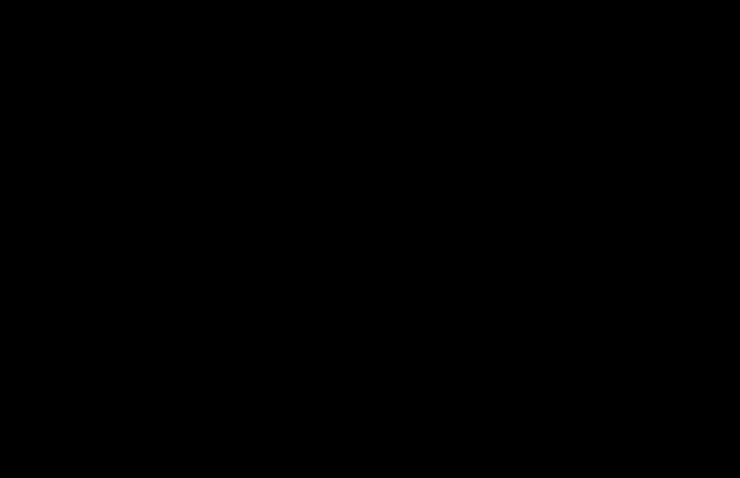
click at [387, 359] on div at bounding box center [370, 239] width 740 height 478
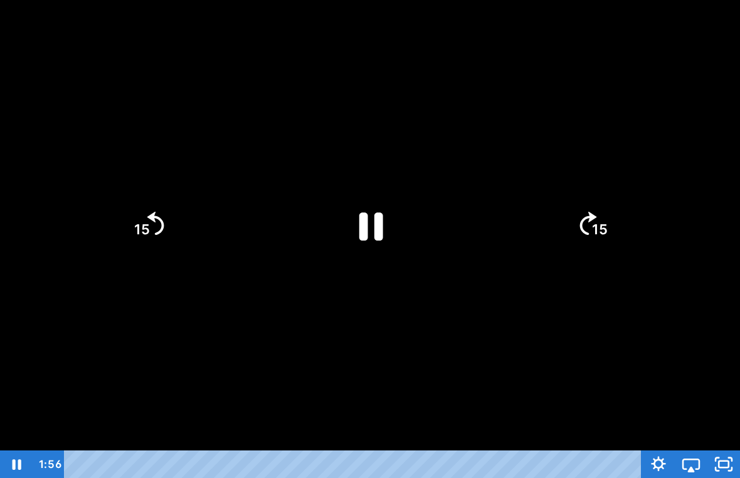
click at [343, 245] on icon "Pause" at bounding box center [370, 225] width 87 height 87
